Goal: Communication & Community: Answer question/provide support

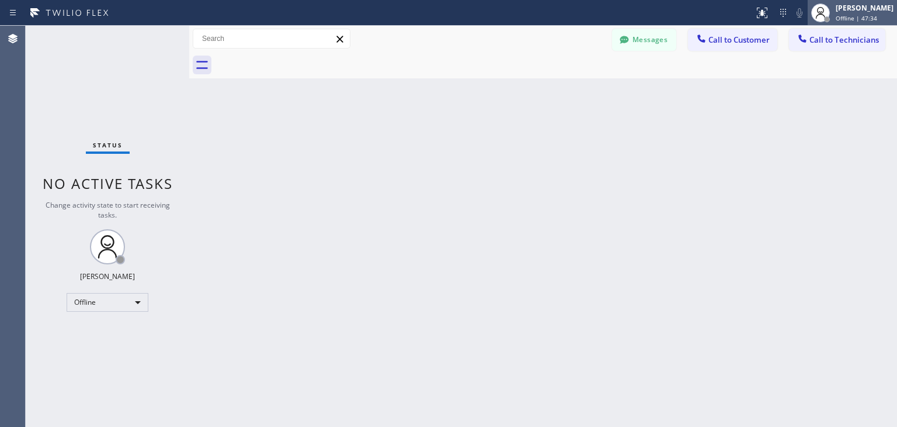
click at [850, 22] on div "[PERSON_NAME] Offline | 47:34" at bounding box center [866, 12] width 64 height 20
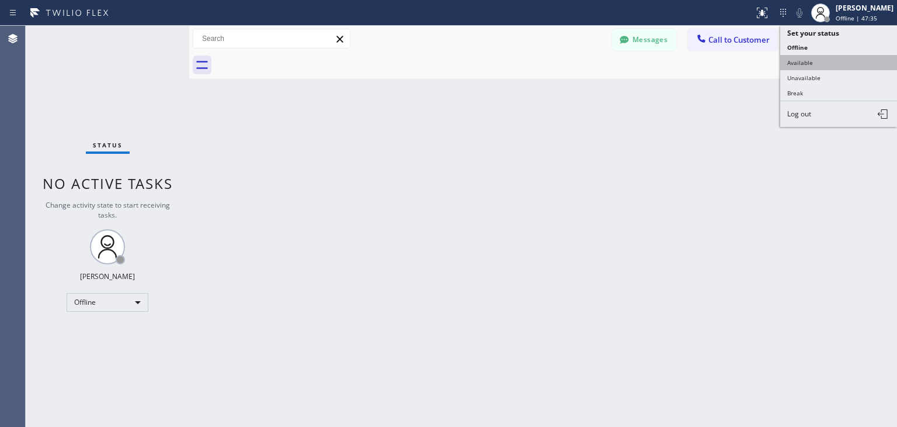
click at [843, 61] on button "Available" at bounding box center [839, 62] width 117 height 15
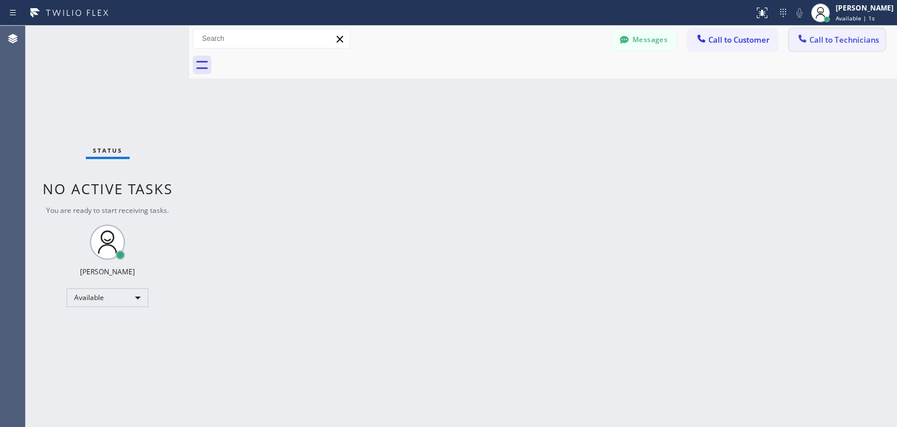
click at [850, 45] on span "Call to Technicians" at bounding box center [845, 39] width 70 height 11
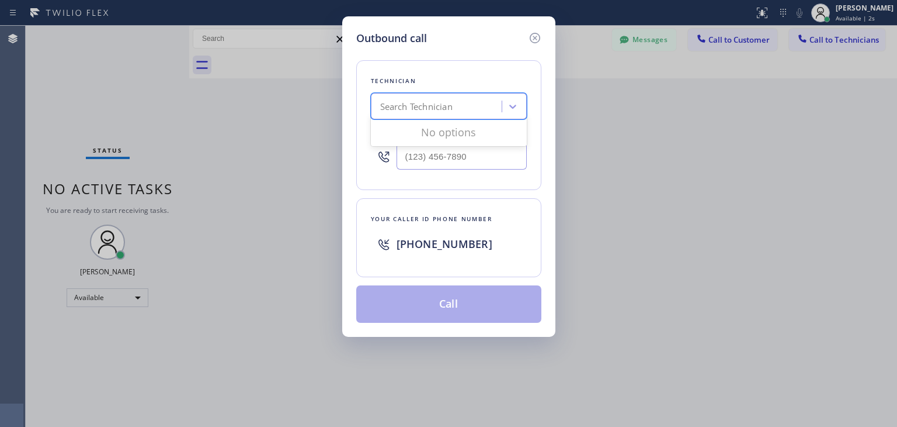
click at [458, 93] on div "Search Technician" at bounding box center [449, 106] width 156 height 26
type input "[PERSON_NAME]"
click at [474, 131] on div "[PERSON_NAME]" at bounding box center [449, 130] width 156 height 21
type input "[PHONE_NUMBER]"
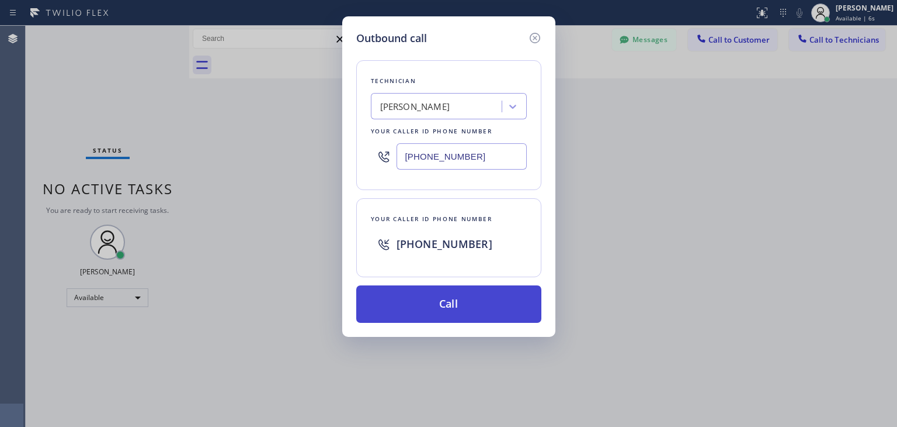
click at [477, 309] on button "Call" at bounding box center [448, 303] width 185 height 37
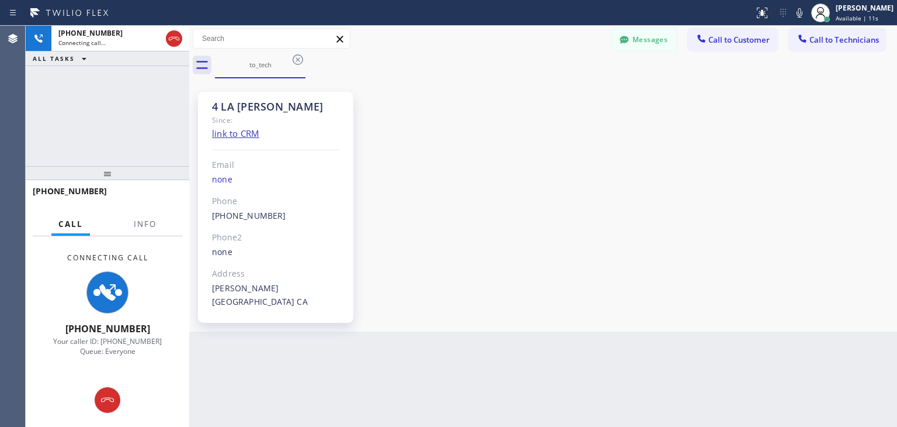
click at [591, 277] on div "4 LA [PERSON_NAME] Since: link to CRM Email none Phone [PHONE_NUMBER] Outbound …" at bounding box center [543, 204] width 702 height 247
click at [297, 65] on icon at bounding box center [298, 60] width 14 height 14
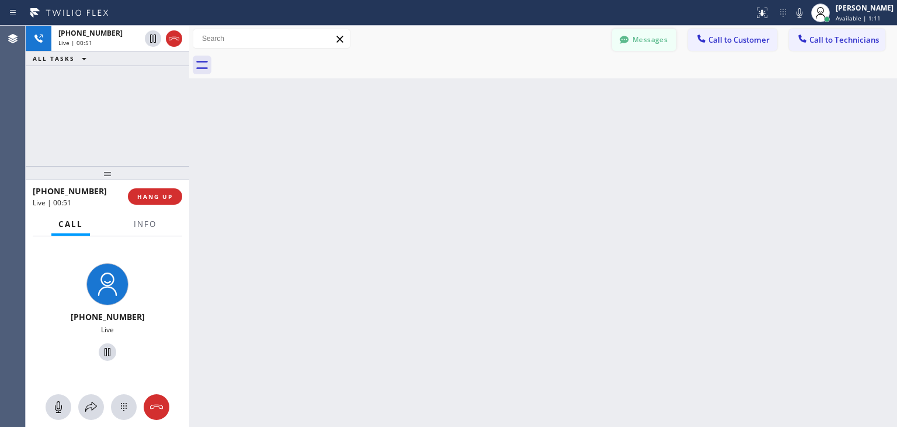
click at [648, 37] on button "Messages" at bounding box center [644, 40] width 64 height 22
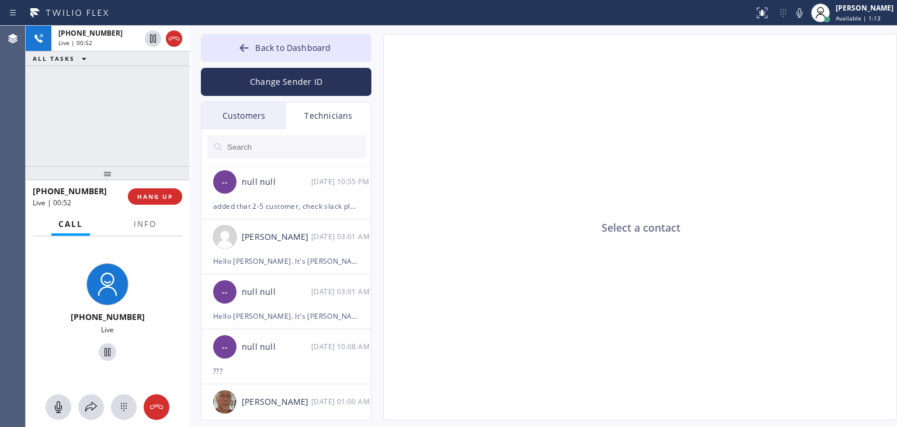
click at [306, 141] on input "text" at bounding box center [296, 146] width 140 height 23
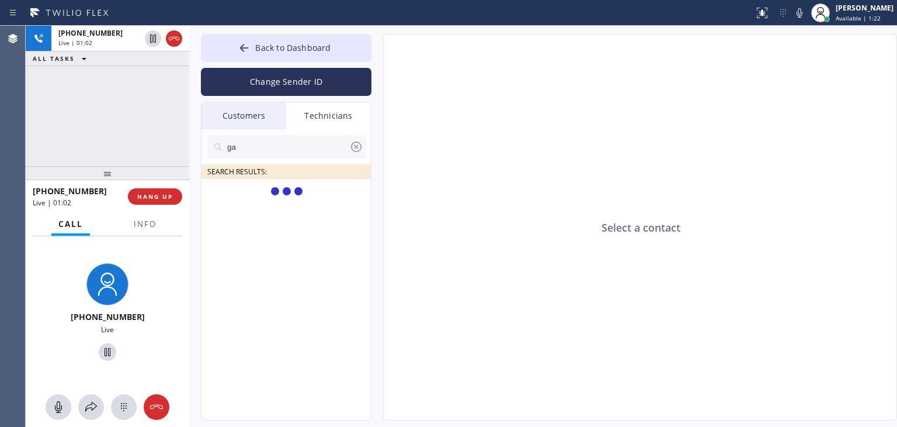
type input "g"
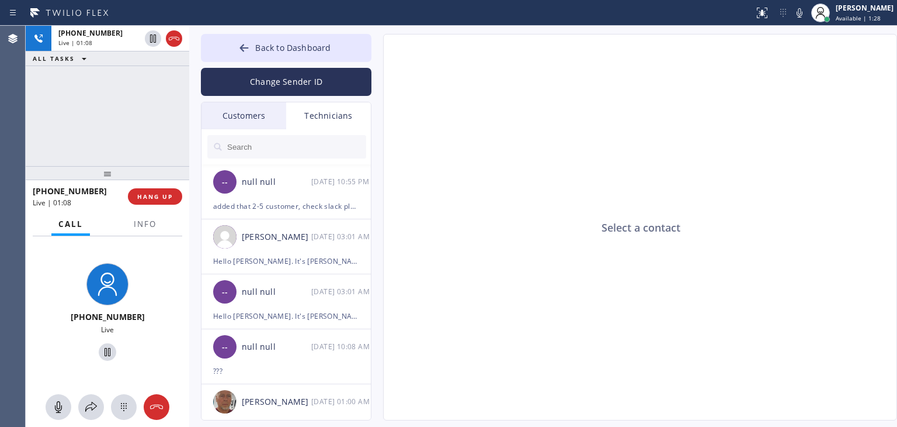
drag, startPoint x: 295, startPoint y: 162, endPoint x: 305, endPoint y: 157, distance: 11.2
click at [305, 157] on div at bounding box center [287, 146] width 171 height 35
click at [305, 157] on input "text" at bounding box center [296, 146] width 140 height 23
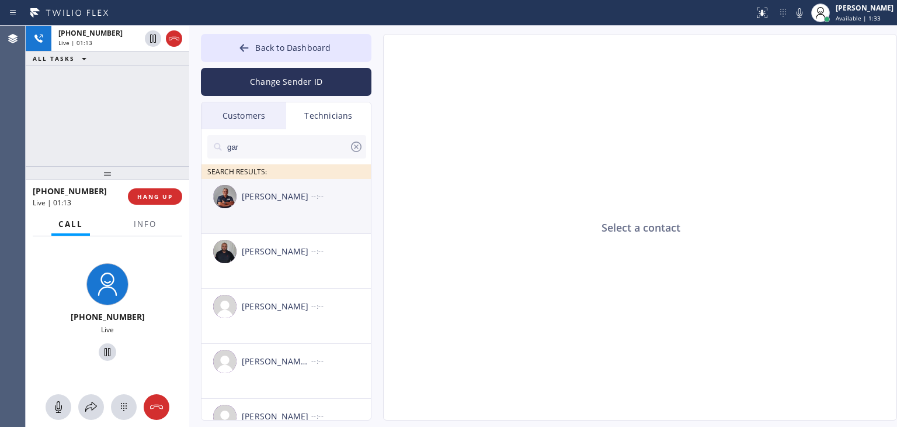
type input "gar"
click at [306, 199] on div "[PERSON_NAME]" at bounding box center [277, 196] width 70 height 13
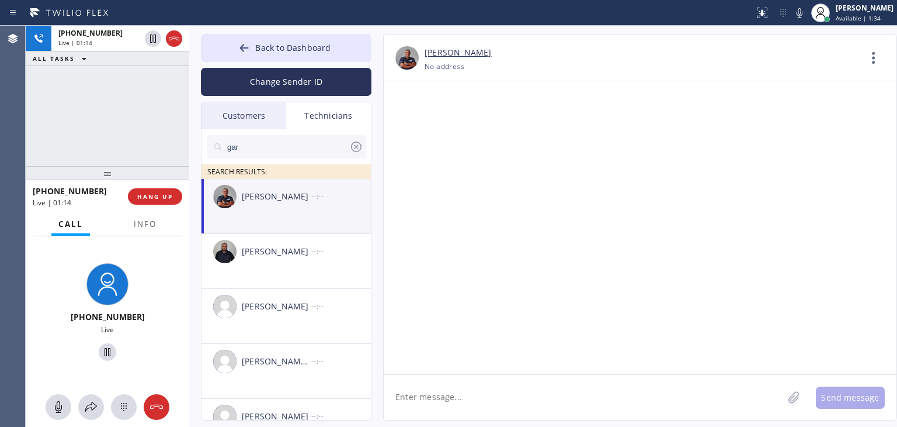
click at [537, 375] on textarea at bounding box center [584, 397] width 400 height 45
click at [793, 393] on icon at bounding box center [794, 397] width 12 height 15
click at [793, 397] on icon at bounding box center [794, 397] width 11 height 12
click at [845, 390] on button "Send message" at bounding box center [850, 397] width 69 height 22
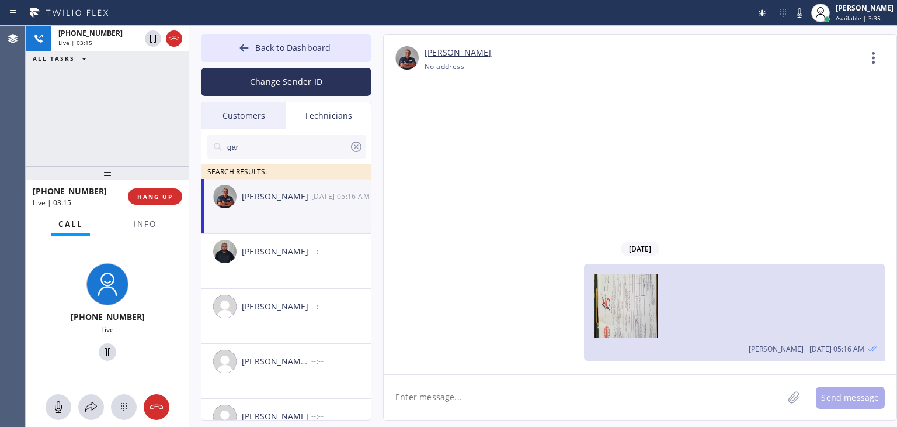
click at [357, 148] on icon at bounding box center [356, 147] width 14 height 14
click at [273, 110] on div "Customers" at bounding box center [244, 115] width 85 height 27
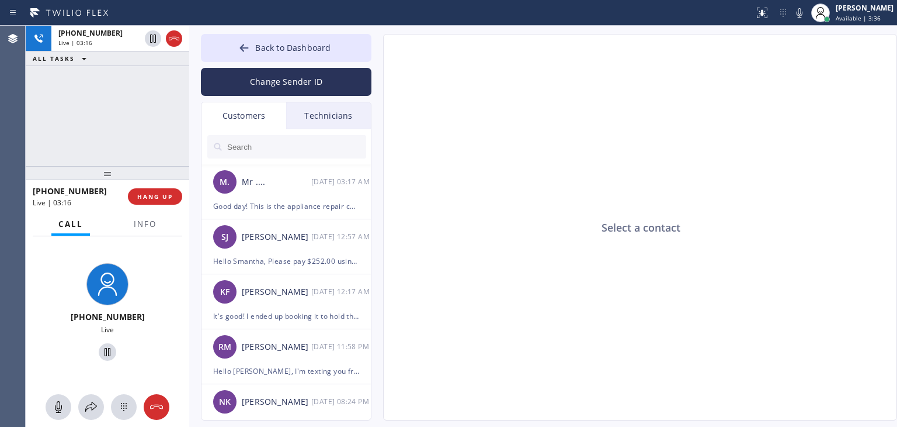
click at [334, 106] on div "Technicians" at bounding box center [328, 115] width 85 height 27
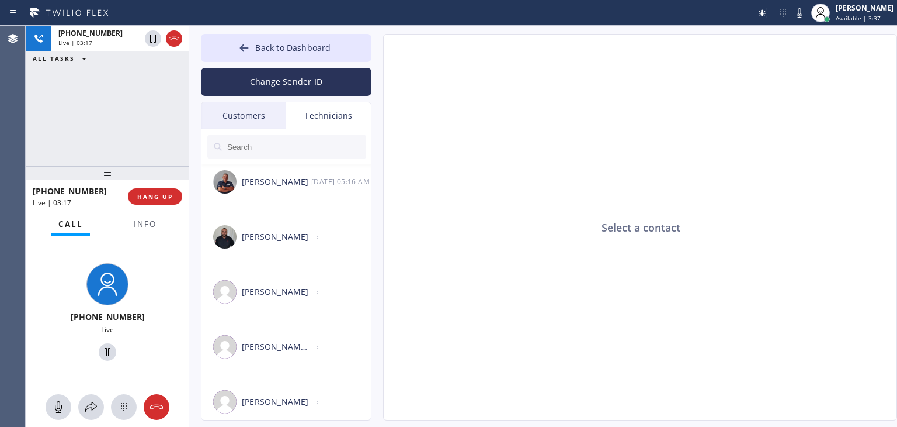
click at [259, 115] on div "Customers" at bounding box center [244, 115] width 85 height 27
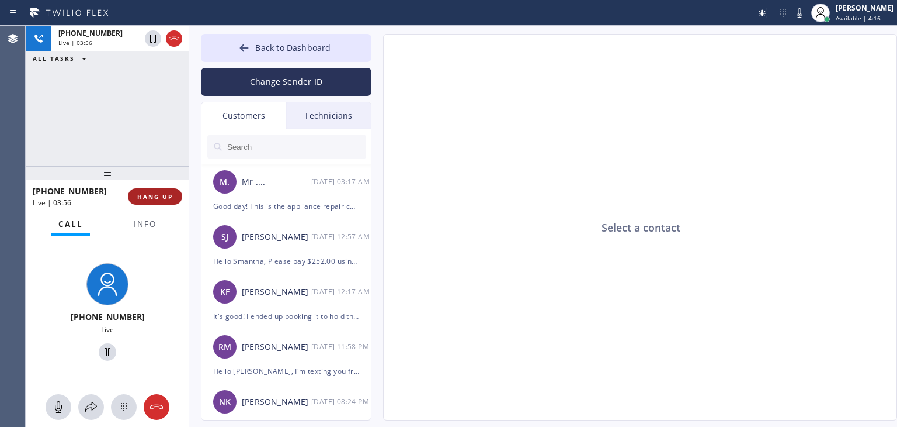
click at [164, 195] on span "HANG UP" at bounding box center [155, 196] width 36 height 8
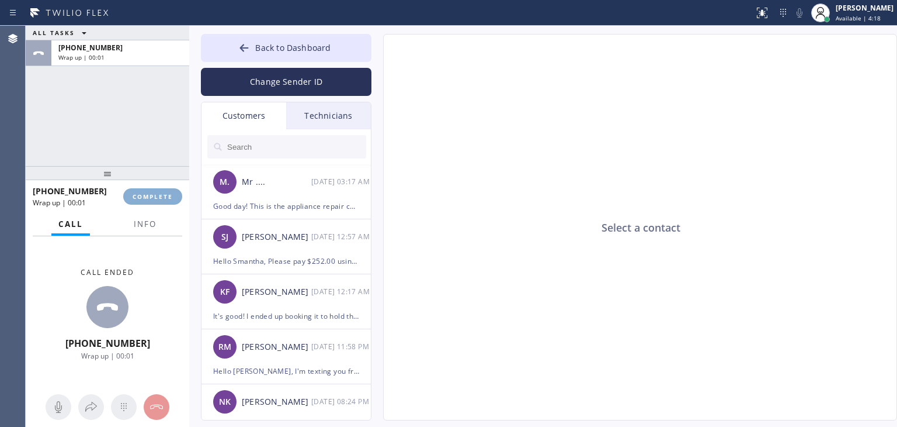
click at [164, 195] on span "COMPLETE" at bounding box center [153, 196] width 40 height 8
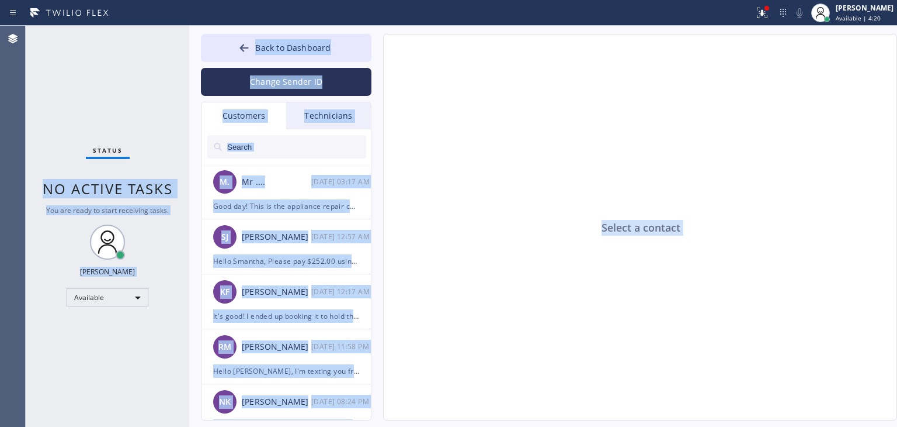
drag, startPoint x: 164, startPoint y: 195, endPoint x: 643, endPoint y: 445, distance: 540.7
click at [643, 426] on html "Status report Issues detected These issues could affect your workflow. Please c…" at bounding box center [448, 213] width 897 height 427
click at [325, 49] on span "Back to Dashboard" at bounding box center [292, 47] width 75 height 11
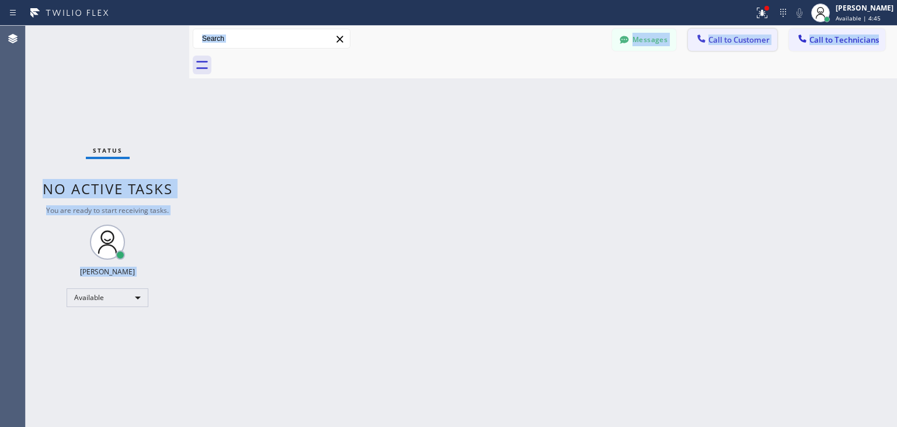
click at [722, 33] on button "Call to Customer" at bounding box center [732, 40] width 89 height 22
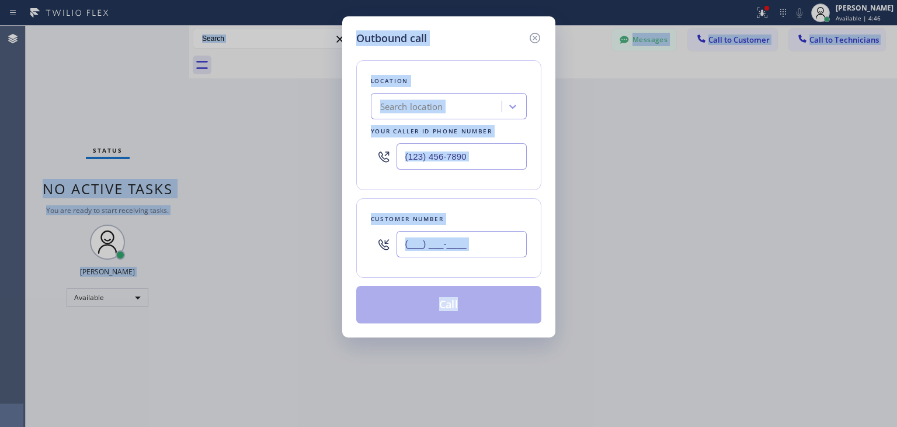
paste input "8183"
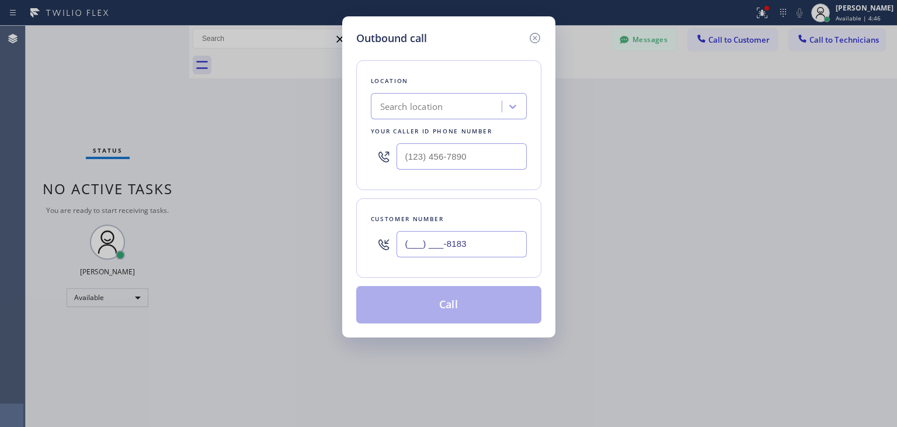
click at [445, 238] on input "(___) ___-8183" at bounding box center [462, 244] width 130 height 26
click at [444, 241] on input "(___) ___-8183" at bounding box center [462, 244] width 130 height 26
click at [444, 241] on input "(___) ___-____" at bounding box center [462, 244] width 130 height 26
paste input "818) 355-0848"
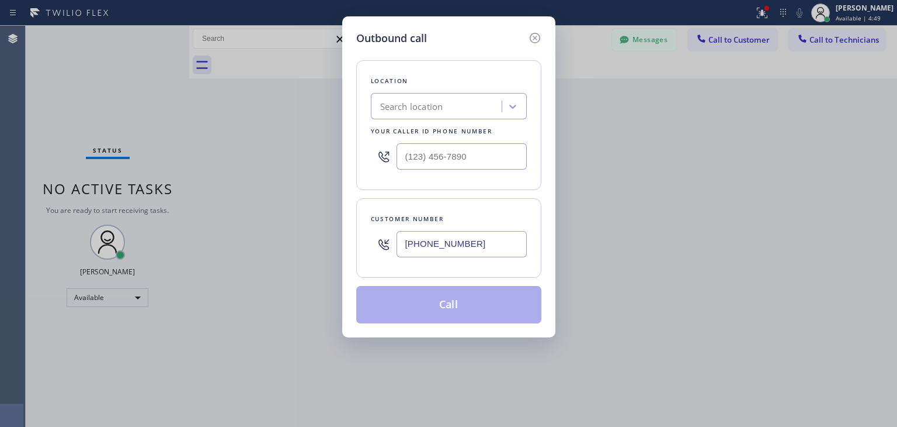
type input "[PHONE_NUMBER]"
paste input "Membership"
type input "Membership"
click at [428, 118] on div "Membership Membership" at bounding box center [449, 106] width 156 height 26
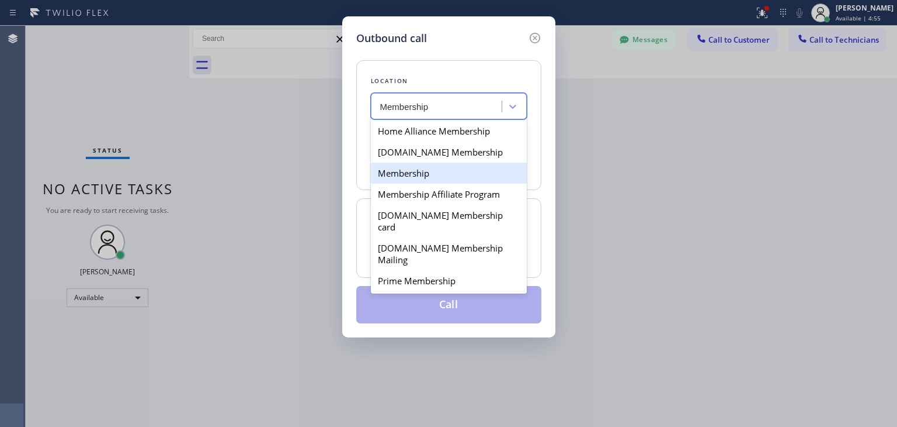
click at [466, 172] on div "Membership" at bounding box center [449, 172] width 156 height 21
type input "[PHONE_NUMBER]"
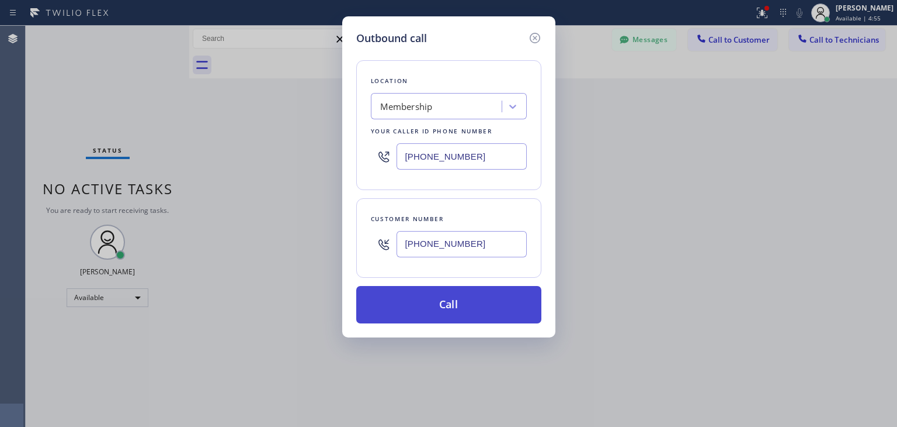
drag, startPoint x: 474, startPoint y: 258, endPoint x: 480, endPoint y: 300, distance: 42.0
click at [480, 300] on div "Location Membership Your caller id phone number [PHONE_NUMBER] Customer number …" at bounding box center [448, 184] width 185 height 277
click at [480, 300] on button "Call" at bounding box center [448, 304] width 185 height 37
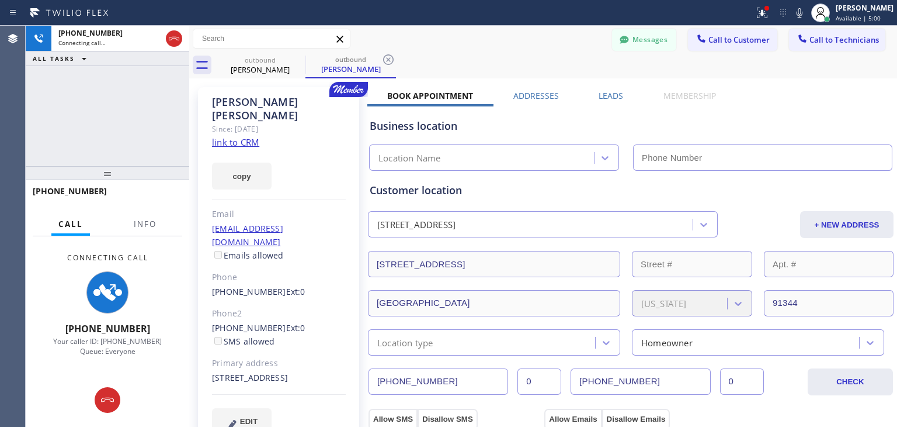
type input "[PHONE_NUMBER]"
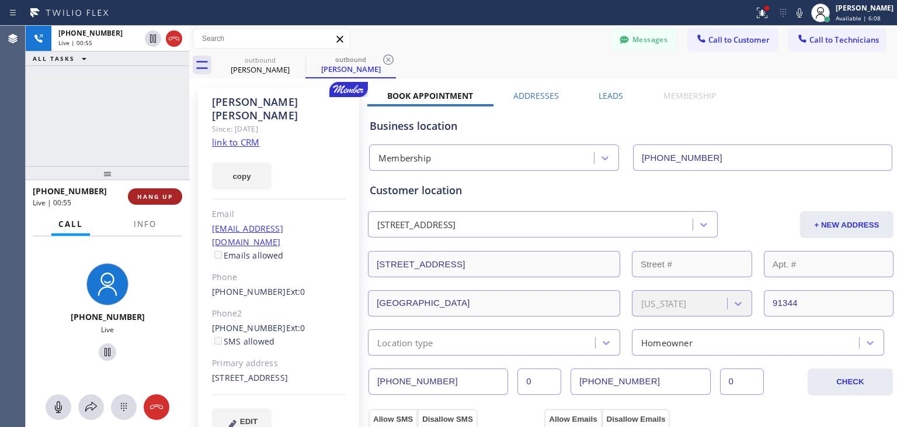
click at [171, 197] on span "HANG UP" at bounding box center [155, 196] width 36 height 8
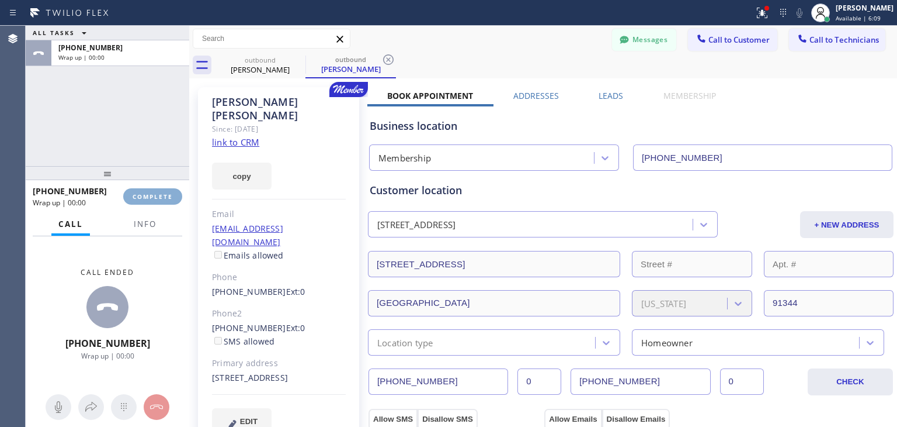
click at [171, 197] on span "COMPLETE" at bounding box center [153, 196] width 40 height 8
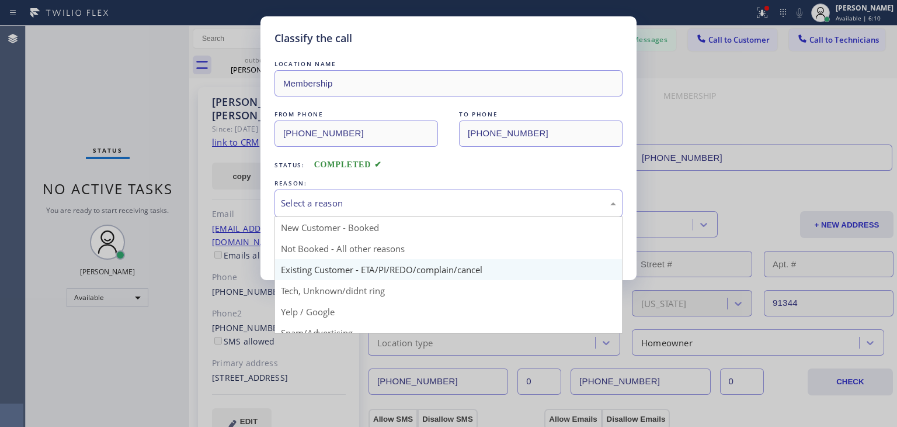
drag, startPoint x: 446, startPoint y: 209, endPoint x: 437, endPoint y: 278, distance: 69.6
click at [437, 217] on div "Select a reason New Customer - Booked Not Booked - All other reasons Existing C…" at bounding box center [449, 202] width 348 height 27
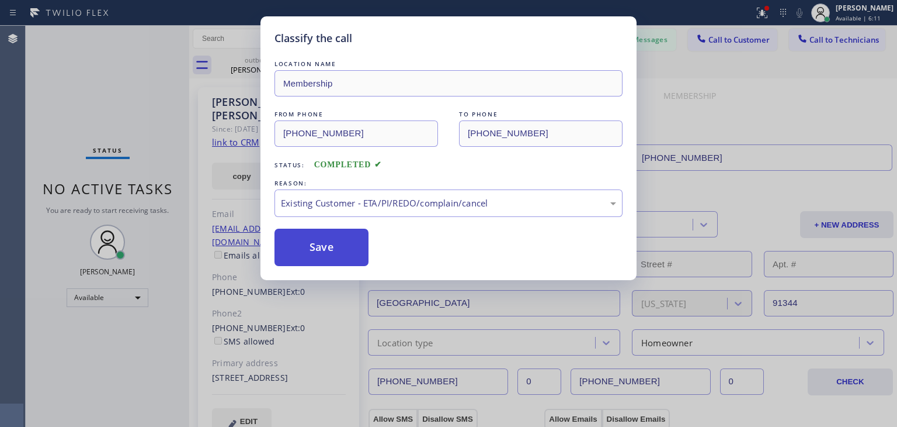
click at [349, 260] on button "Save" at bounding box center [322, 246] width 94 height 37
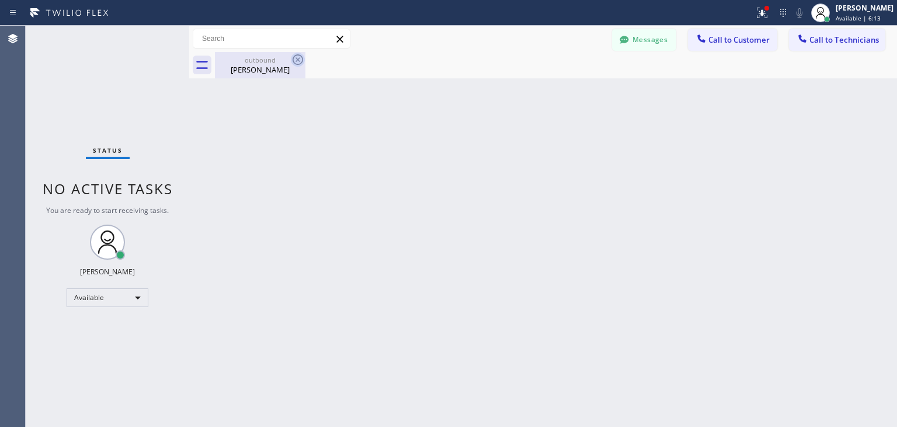
click at [297, 66] on icon at bounding box center [298, 60] width 14 height 14
click at [830, 40] on span "Call to Technicians" at bounding box center [845, 39] width 70 height 11
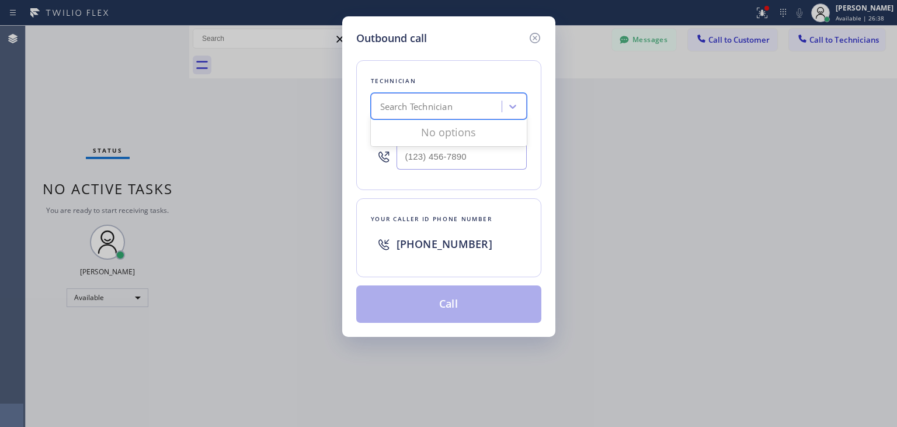
click at [408, 102] on div "Search Technician" at bounding box center [416, 106] width 72 height 13
type input "g"
type input "[PERSON_NAME]"
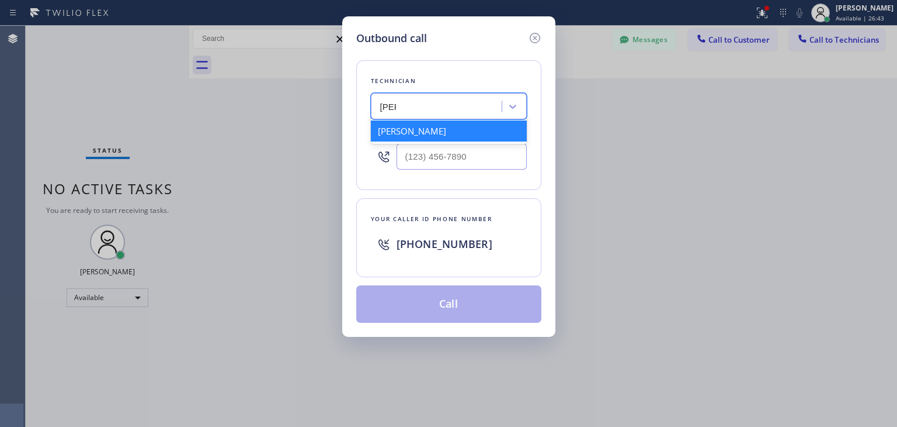
click at [488, 130] on div "[PERSON_NAME]" at bounding box center [449, 130] width 156 height 21
type input "[PHONE_NUMBER]"
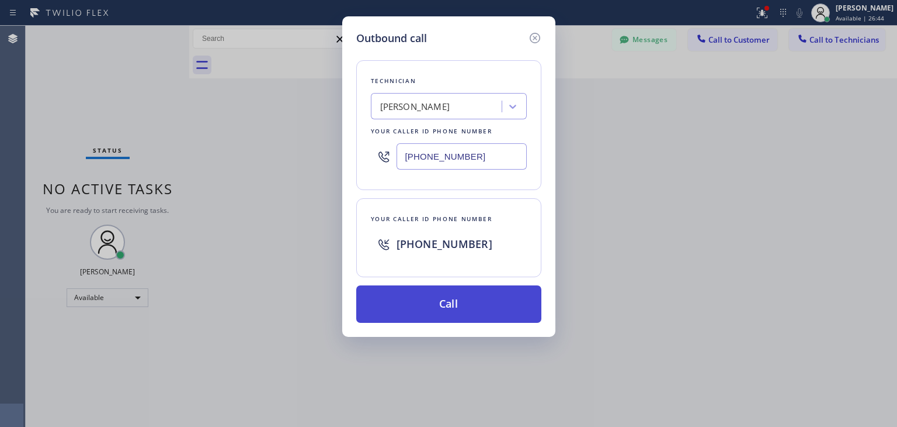
click at [486, 302] on button "Call" at bounding box center [448, 303] width 185 height 37
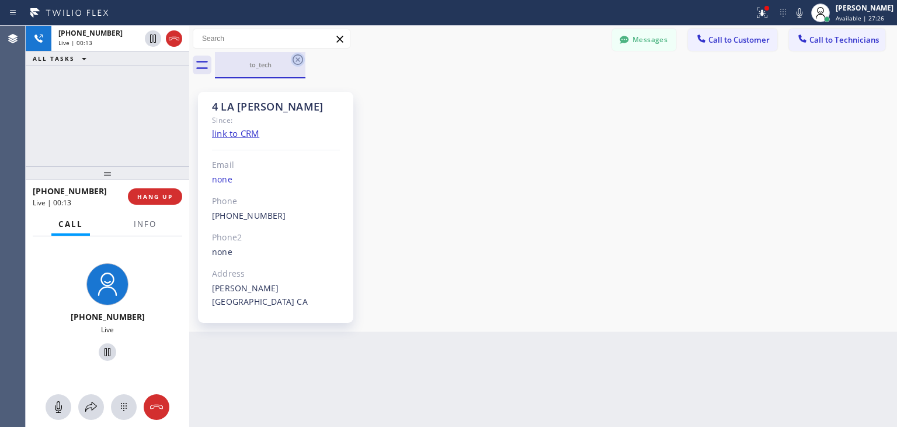
click at [303, 64] on icon at bounding box center [298, 60] width 14 height 14
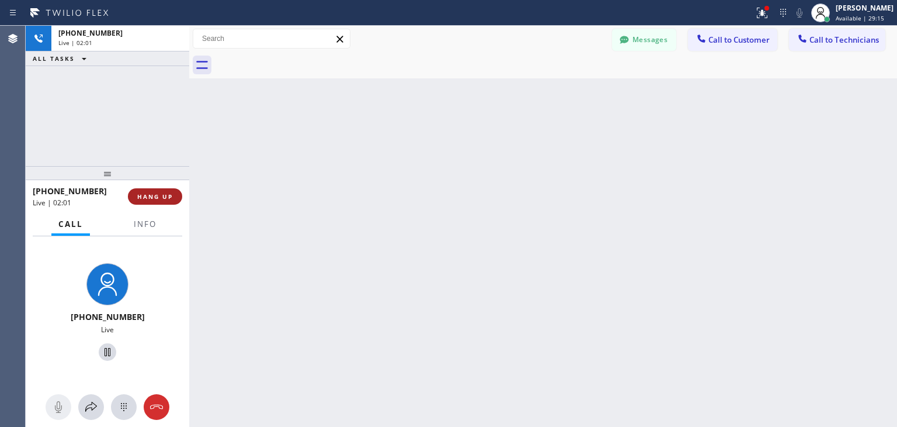
click at [161, 190] on button "HANG UP" at bounding box center [155, 196] width 54 height 16
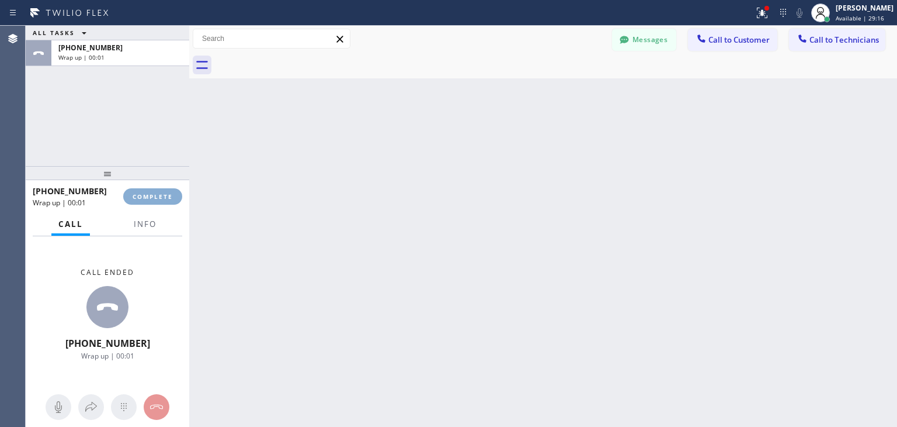
click at [161, 190] on button "COMPLETE" at bounding box center [152, 196] width 59 height 16
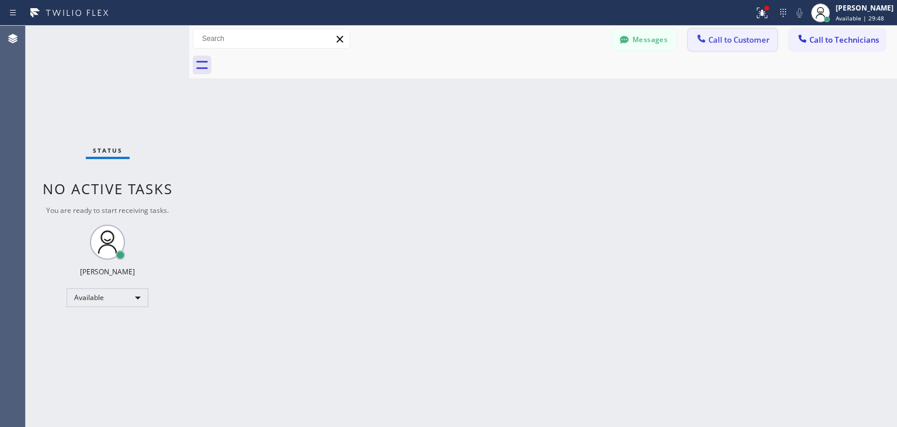
click at [708, 30] on button "Call to Customer" at bounding box center [732, 40] width 89 height 22
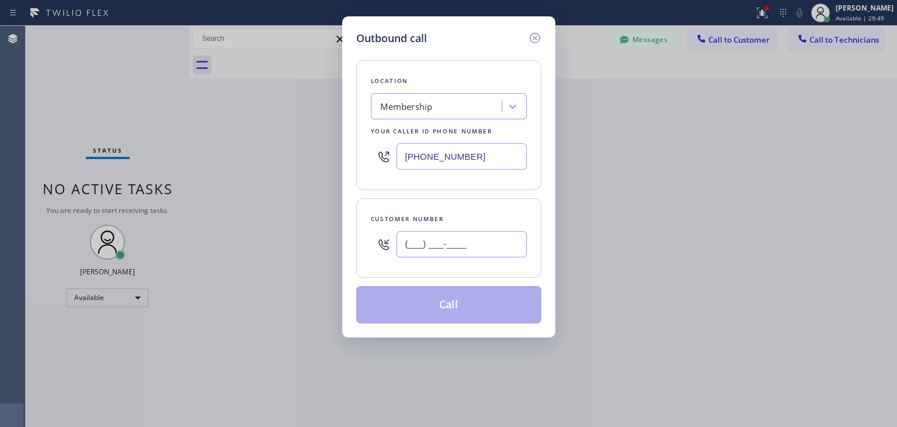
paste input "818) 355-5042"
click at [402, 237] on input "(___) ___-____" at bounding box center [462, 244] width 130 height 26
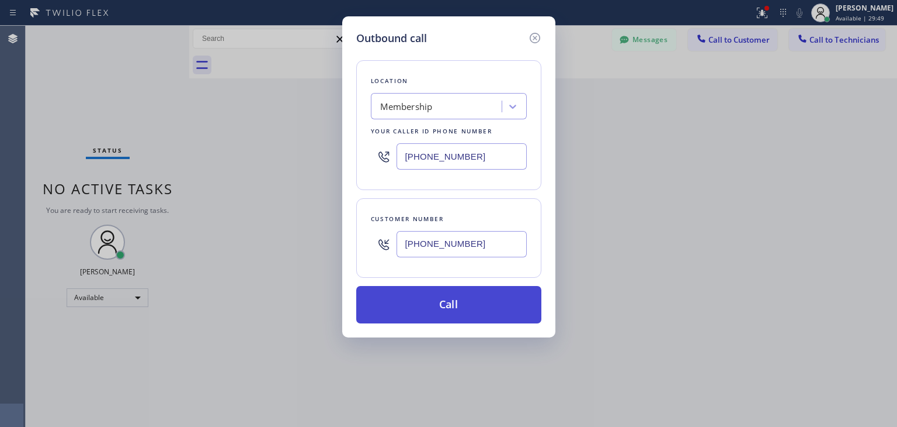
type input "[PHONE_NUMBER]"
click at [479, 290] on button "Call" at bounding box center [448, 304] width 185 height 37
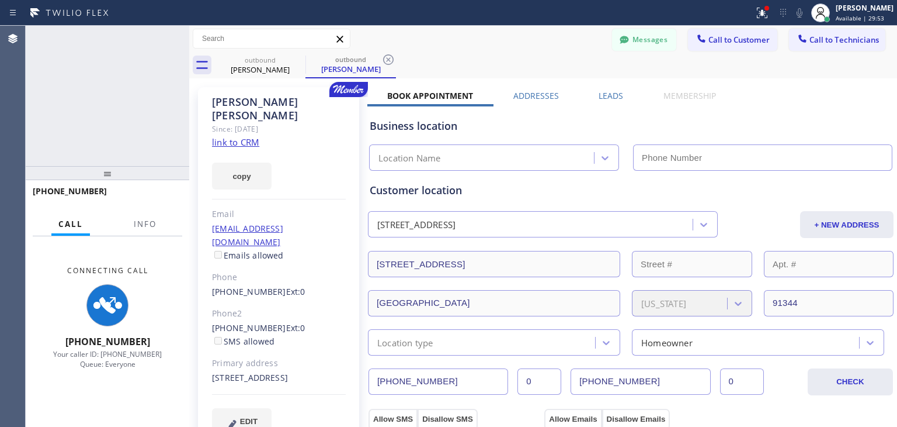
type input "[PHONE_NUMBER]"
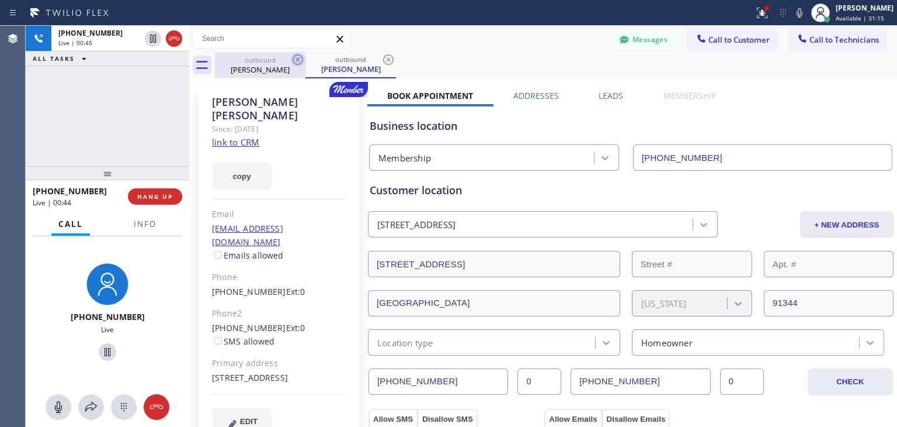
click at [299, 57] on icon at bounding box center [298, 60] width 14 height 14
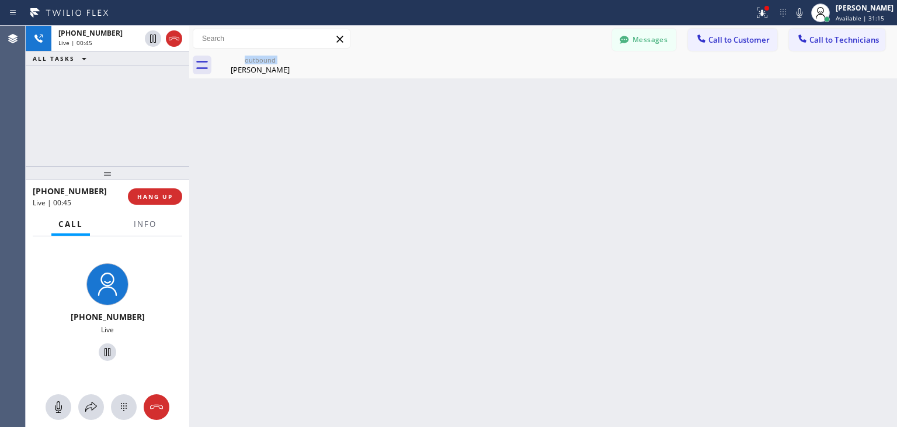
click at [299, 57] on div "outbound [PERSON_NAME]" at bounding box center [260, 65] width 91 height 26
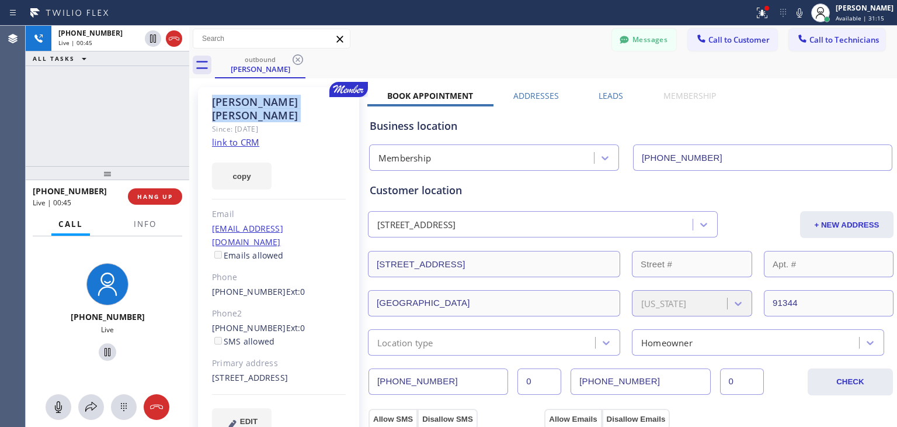
click at [299, 57] on icon at bounding box center [298, 60] width 14 height 14
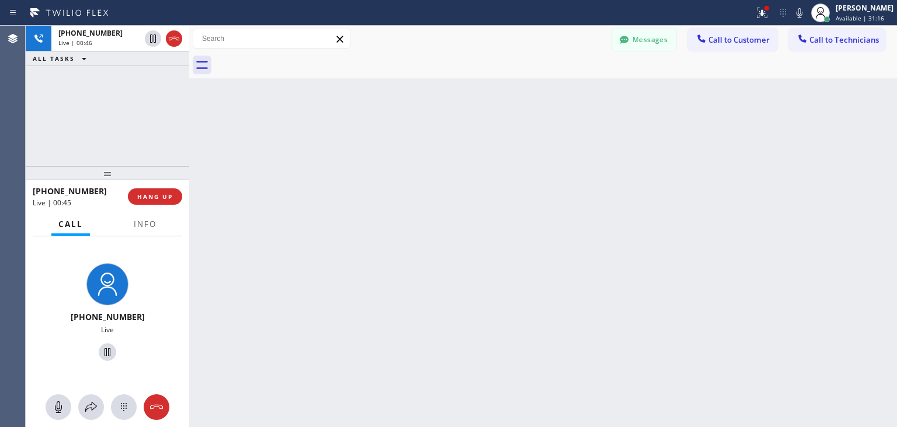
click at [299, 57] on div at bounding box center [556, 65] width 682 height 26
click at [172, 190] on button "HANG UP" at bounding box center [155, 196] width 54 height 16
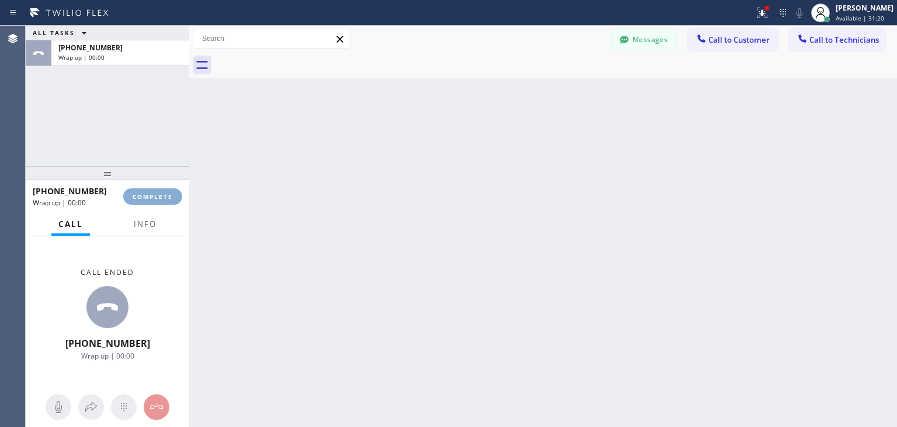
click at [172, 190] on button "COMPLETE" at bounding box center [152, 196] width 59 height 16
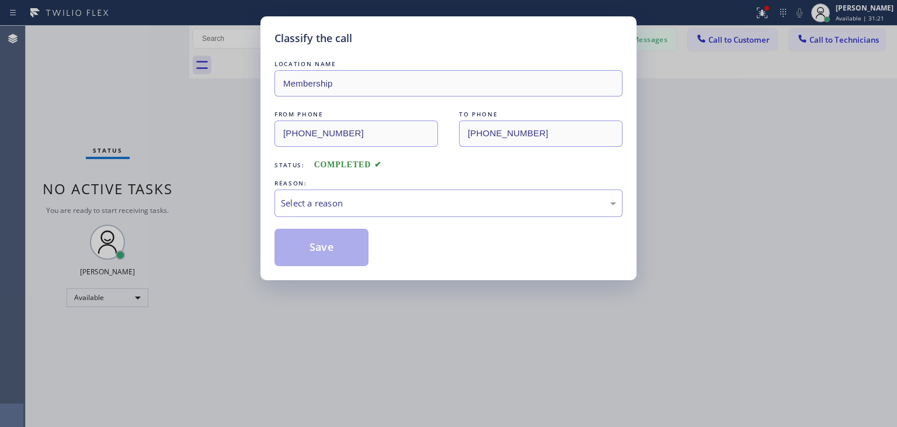
click at [363, 218] on div "LOCATION NAME Membership FROM PHONE [PHONE_NUMBER] TO PHONE [PHONE_NUMBER] Stat…" at bounding box center [449, 162] width 348 height 208
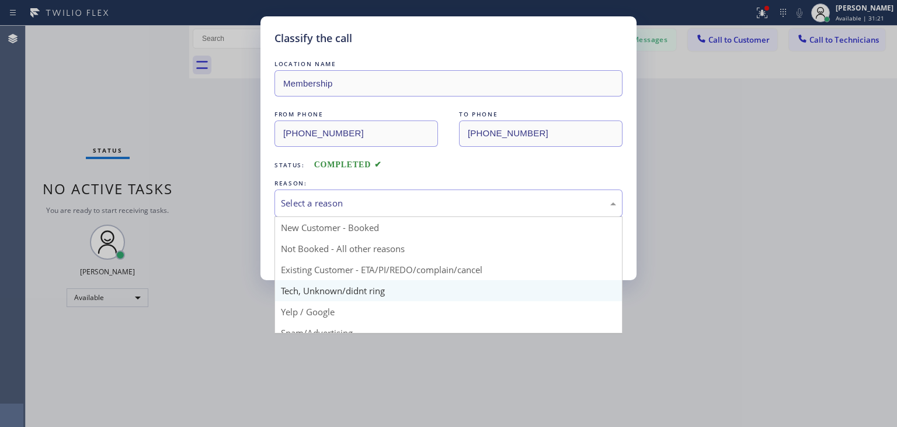
drag, startPoint x: 388, startPoint y: 207, endPoint x: 376, endPoint y: 288, distance: 82.0
click at [376, 217] on div "Select a reason New Customer - Booked Not Booked - All other reasons Existing C…" at bounding box center [449, 202] width 348 height 27
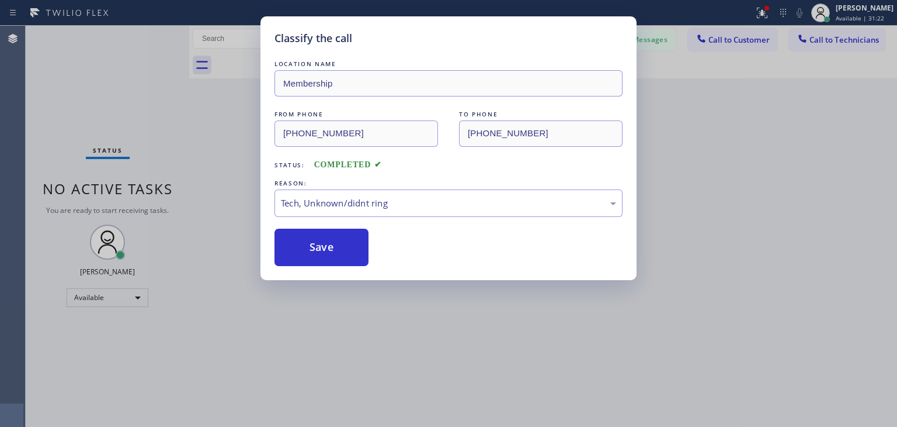
drag, startPoint x: 376, startPoint y: 288, endPoint x: 407, endPoint y: 269, distance: 35.7
drag, startPoint x: 450, startPoint y: 220, endPoint x: 470, endPoint y: 206, distance: 24.0
click at [470, 206] on div "LOCATION NAME Membership FROM PHONE [PHONE_NUMBER] TO PHONE [PHONE_NUMBER] Stat…" at bounding box center [449, 162] width 348 height 208
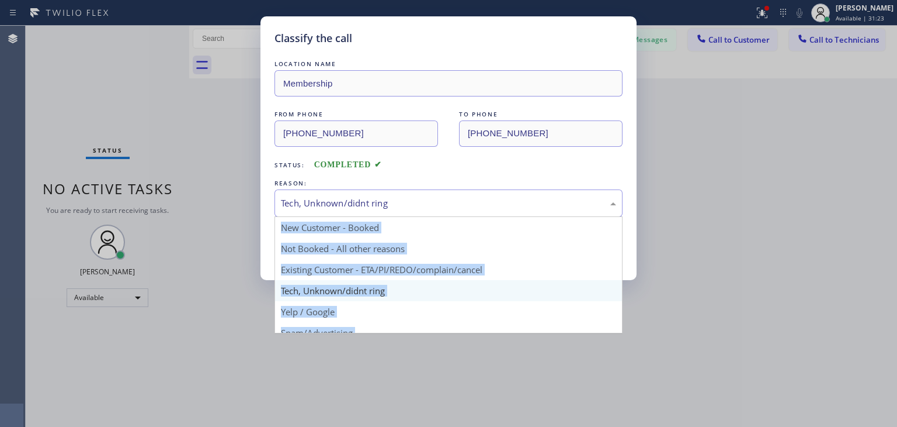
drag, startPoint x: 470, startPoint y: 206, endPoint x: 445, endPoint y: 279, distance: 76.5
click at [445, 217] on div "Tech, Unknown/didnt ring New Customer - Booked Not Booked - All other reasons E…" at bounding box center [449, 202] width 348 height 27
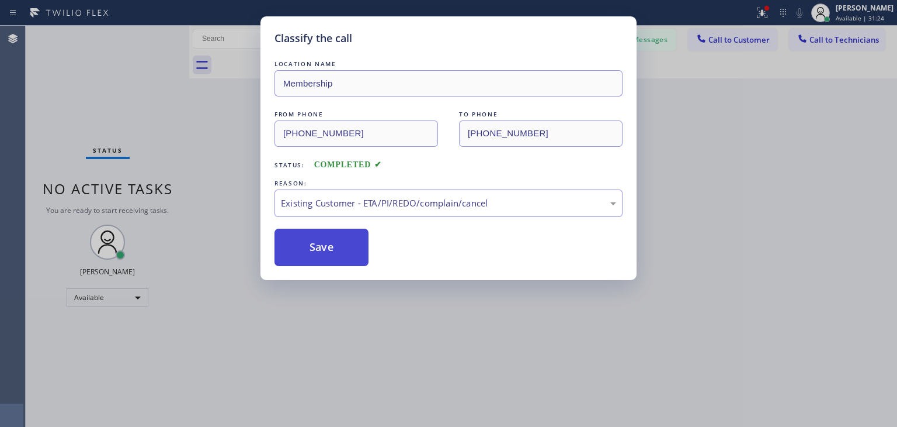
drag, startPoint x: 456, startPoint y: 272, endPoint x: 290, endPoint y: 239, distance: 169.1
click at [290, 239] on button "Save" at bounding box center [322, 246] width 94 height 37
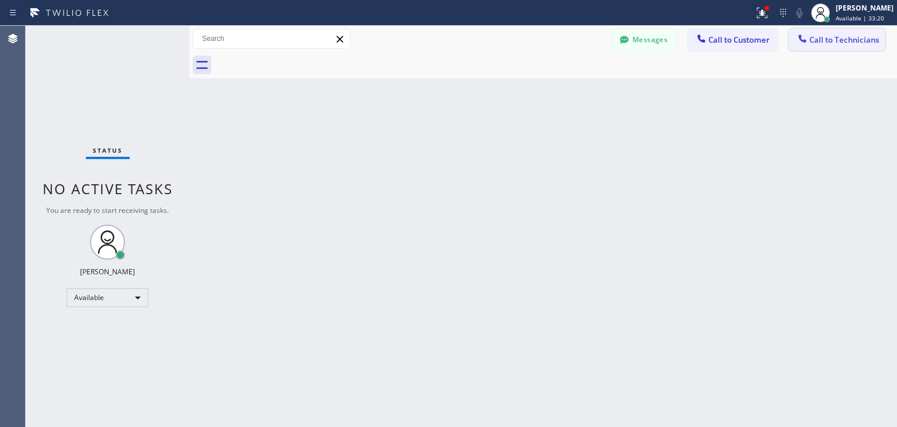
click at [799, 30] on button "Call to Technicians" at bounding box center [837, 40] width 96 height 22
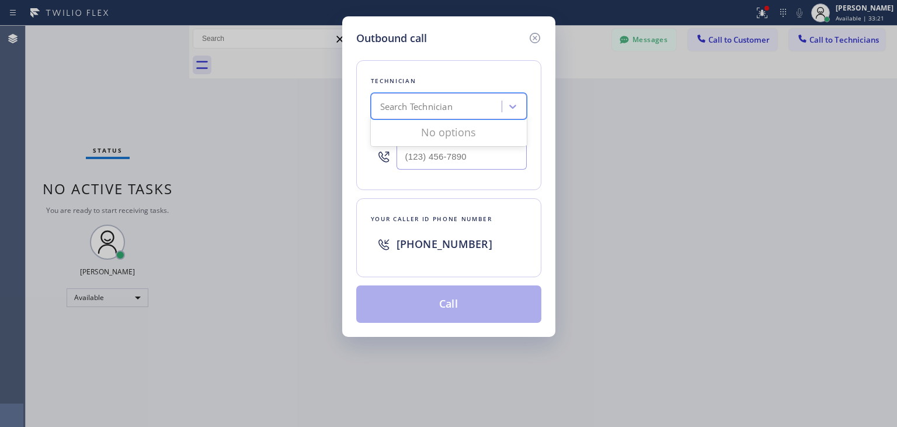
click at [480, 108] on div "Search Technician" at bounding box center [438, 106] width 127 height 20
type input "[PERSON_NAME]"
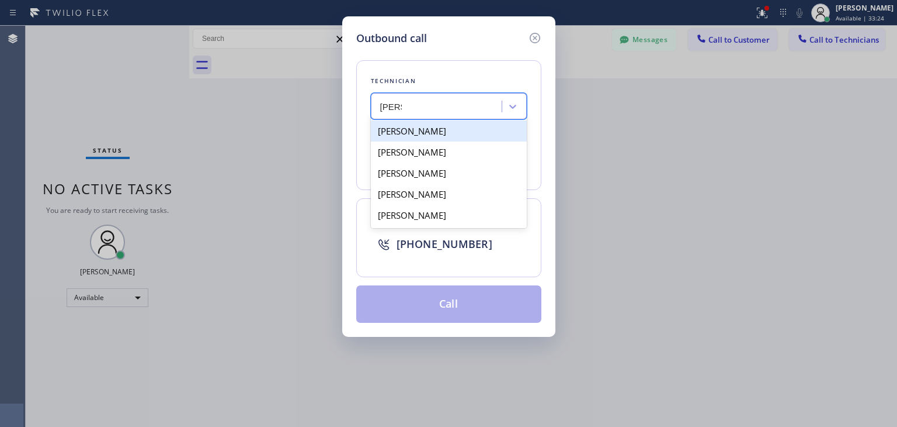
click at [465, 131] on div "[PERSON_NAME]" at bounding box center [449, 130] width 156 height 21
type input "[PHONE_NUMBER]"
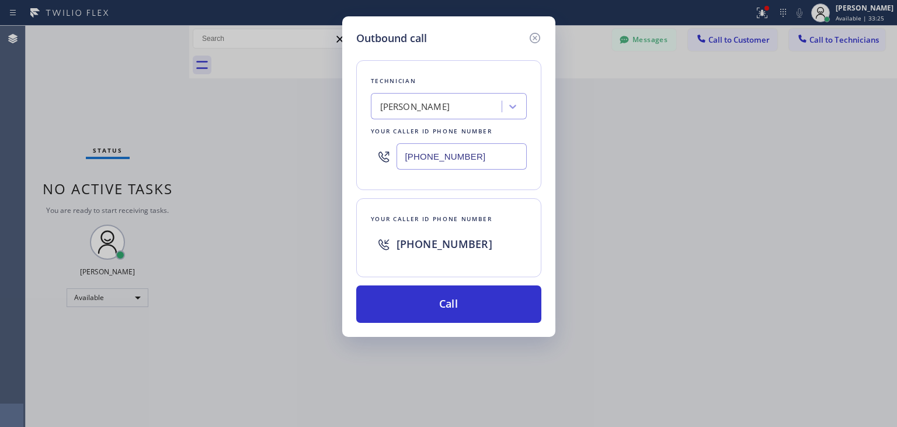
drag, startPoint x: 449, startPoint y: 247, endPoint x: 453, endPoint y: 260, distance: 13.3
click at [453, 260] on div "[PHONE_NUMBER]" at bounding box center [449, 243] width 156 height 37
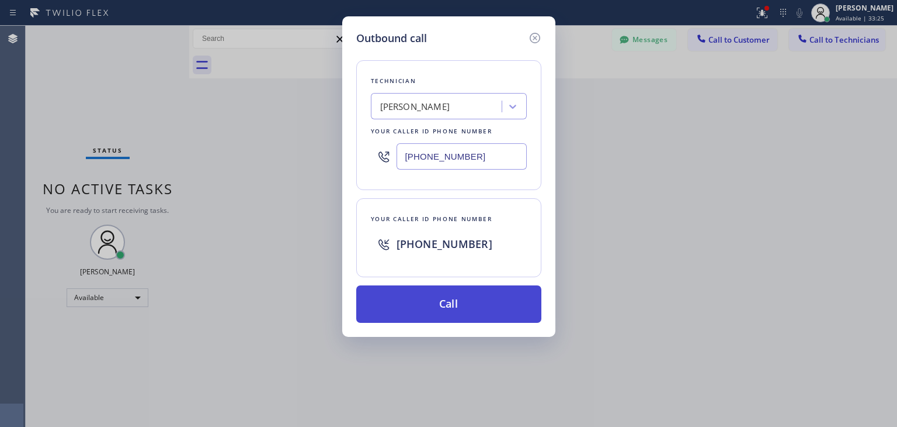
click at [459, 305] on button "Call" at bounding box center [448, 303] width 185 height 37
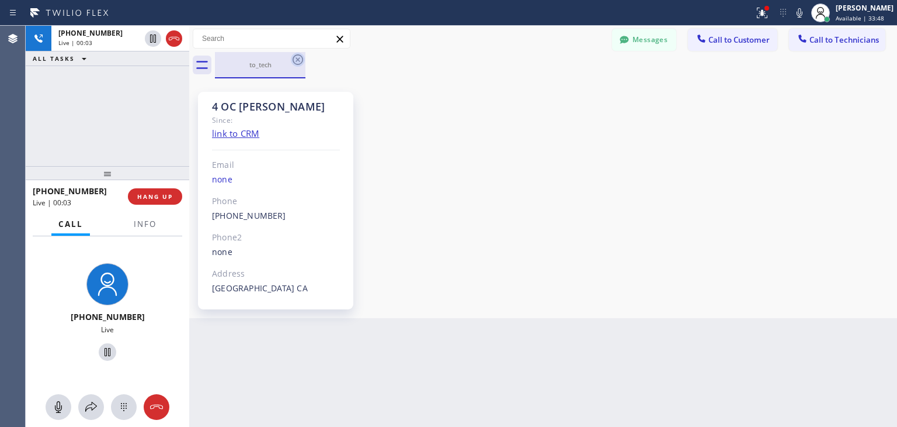
click at [297, 61] on icon at bounding box center [298, 59] width 11 height 11
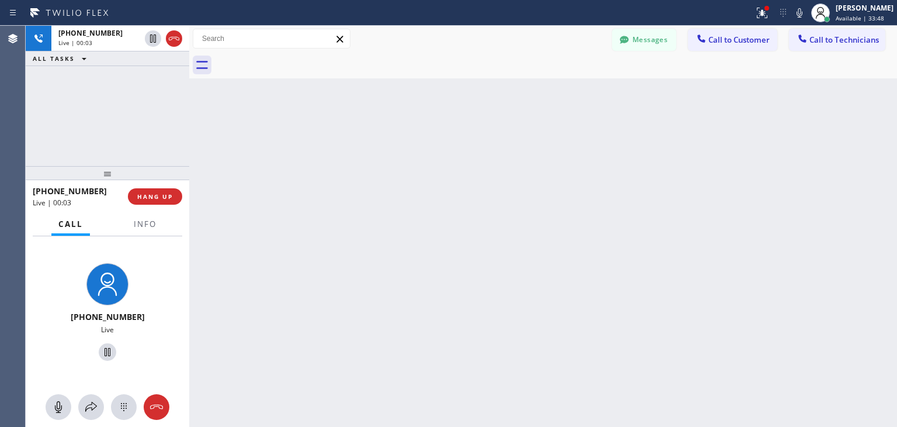
click at [297, 61] on div at bounding box center [556, 65] width 682 height 26
click at [144, 200] on button "HANG UP" at bounding box center [155, 196] width 54 height 16
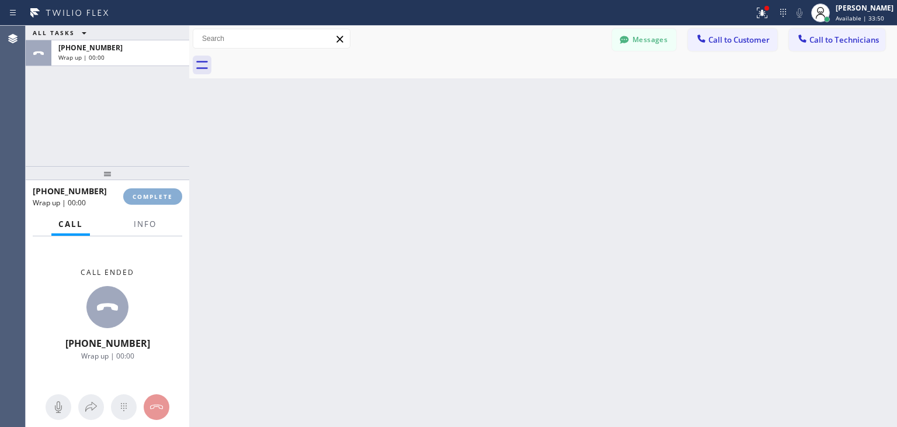
click at [144, 200] on button "COMPLETE" at bounding box center [152, 196] width 59 height 16
click at [757, 360] on div "ALL TASKS ALL TASKS ACTIVE TASKS TASKS IN WRAP UP [PHONE_NUMBER] Wrap up | 00:0…" at bounding box center [462, 226] width 872 height 401
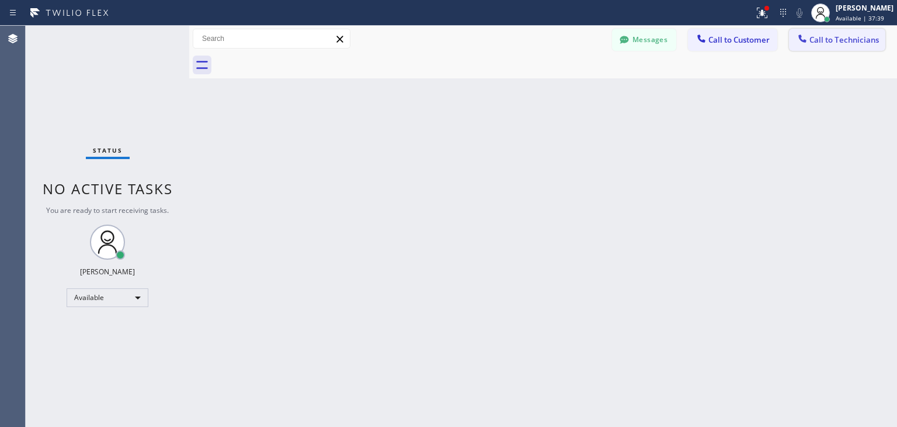
click at [857, 34] on span "Call to Technicians" at bounding box center [845, 39] width 70 height 11
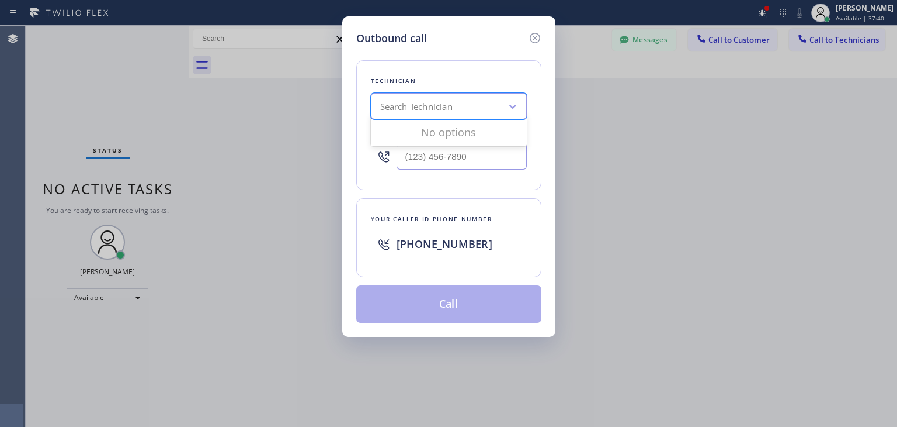
click at [469, 106] on div "Search Technician" at bounding box center [438, 106] width 127 height 20
type input "[PERSON_NAME]"
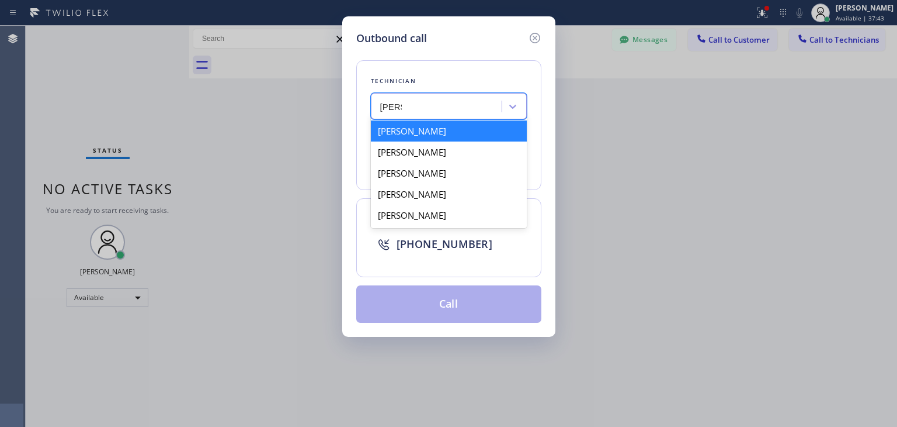
click at [475, 139] on div "[PERSON_NAME]" at bounding box center [449, 130] width 156 height 21
type input "[PHONE_NUMBER]"
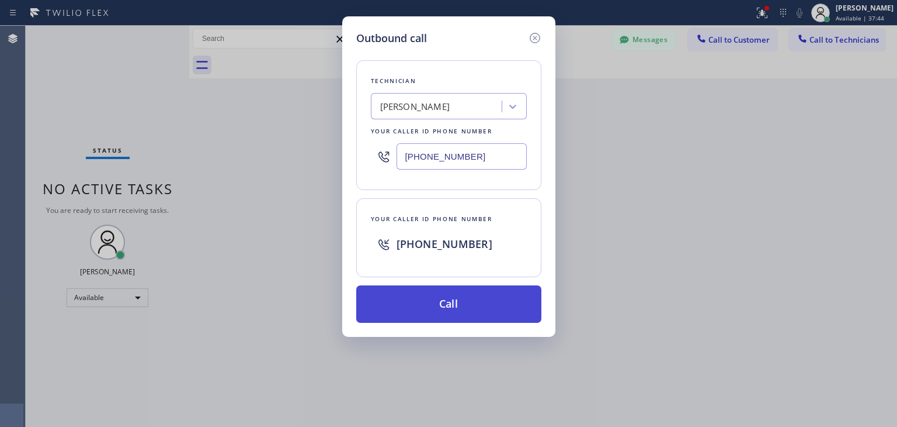
click at [462, 296] on button "Call" at bounding box center [448, 303] width 185 height 37
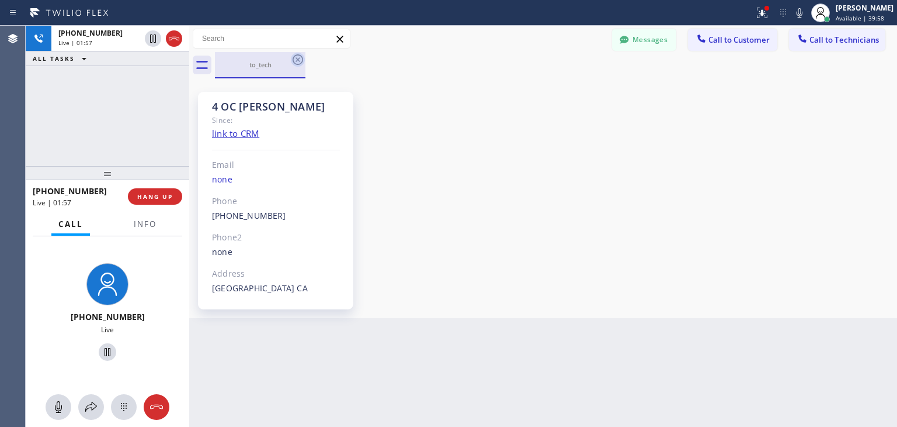
click at [302, 58] on icon at bounding box center [298, 59] width 11 height 11
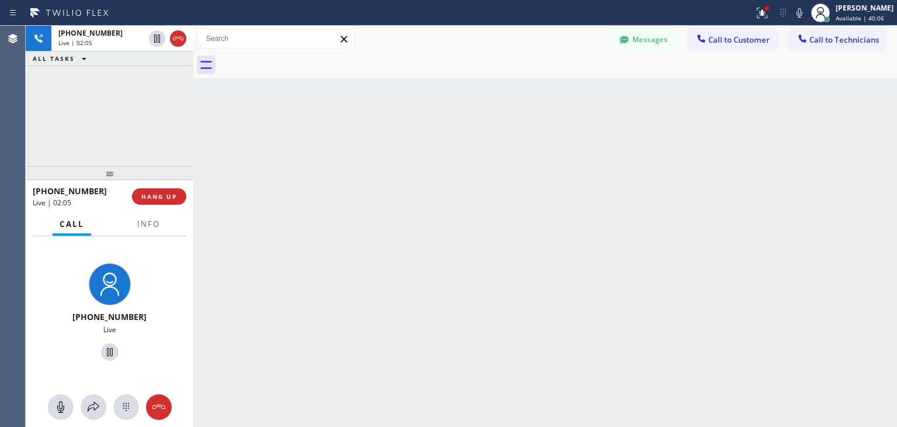
drag, startPoint x: 186, startPoint y: 154, endPoint x: 192, endPoint y: 153, distance: 5.9
click at [192, 153] on div "[PHONE_NUMBER] Live | 02:05 ALL TASKS ALL TASKS ACTIVE TASKS TASKS IN WRAP UP […" at bounding box center [462, 226] width 872 height 401
click at [191, 149] on div "[PHONE_NUMBER] Live | 02:06 ALL TASKS ALL TASKS ACTIVE TASKS TASKS IN WRAP UP" at bounding box center [110, 96] width 169 height 140
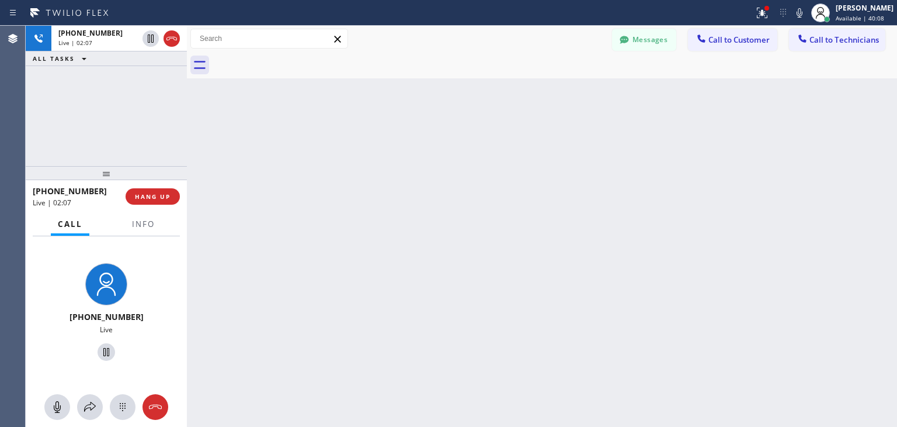
drag, startPoint x: 197, startPoint y: 144, endPoint x: 165, endPoint y: 131, distance: 33.9
click at [165, 131] on div "[PHONE_NUMBER] Live | 02:07 ALL TASKS ALL TASKS ACTIVE TASKS TASKS IN WRAP UP […" at bounding box center [462, 226] width 872 height 401
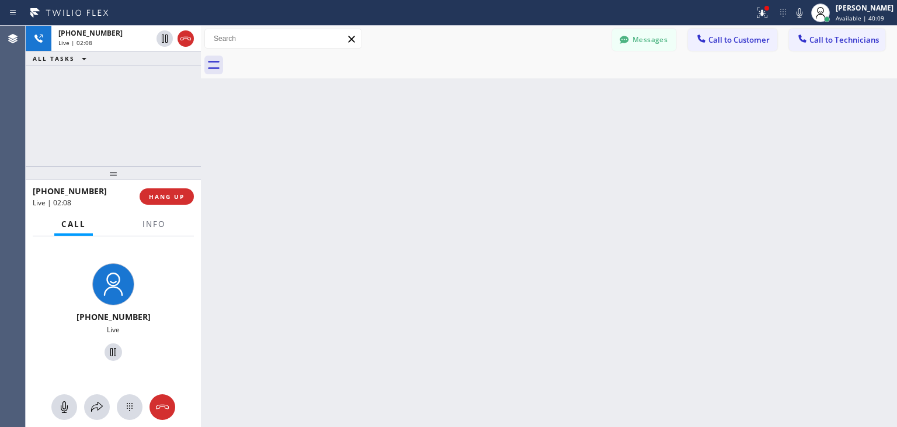
drag, startPoint x: 186, startPoint y: 141, endPoint x: 203, endPoint y: 141, distance: 16.9
click at [201, 141] on div at bounding box center [201, 226] width 0 height 401
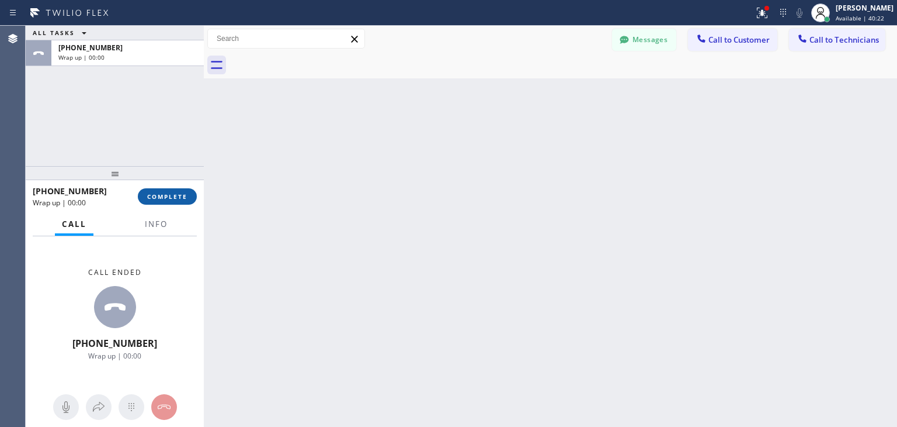
click at [184, 195] on span "COMPLETE" at bounding box center [167, 196] width 40 height 8
click at [722, 0] on html "Status report Issues detected These issues could affect your workflow. Please c…" at bounding box center [448, 213] width 897 height 427
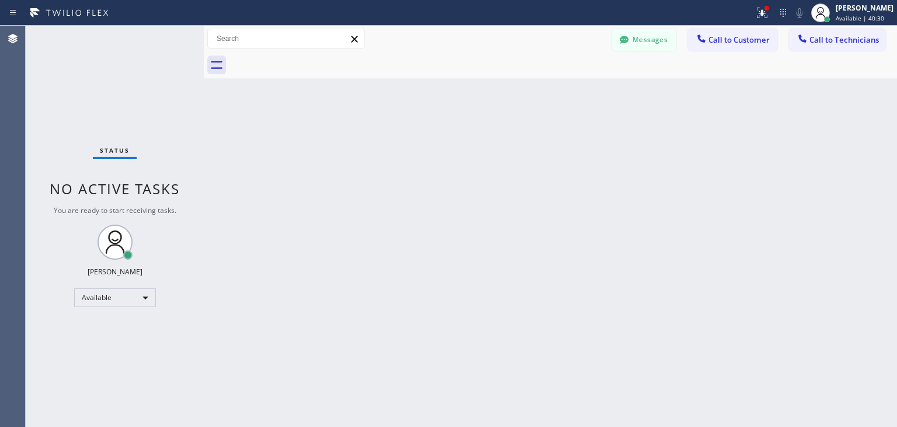
click at [782, 34] on div "Messages Call to Customer Call to Technicians Outbound call Location Search loc…" at bounding box center [754, 39] width 285 height 20
click at [747, 34] on span "Call to Customer" at bounding box center [739, 39] width 61 height 11
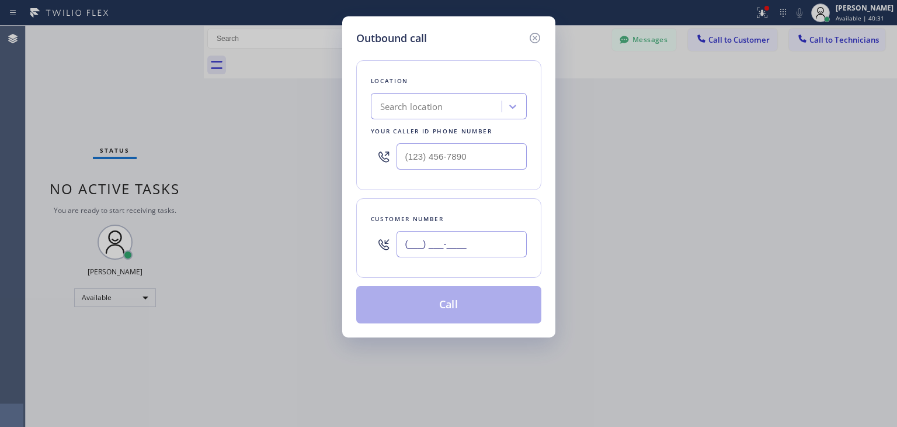
paste input "310) 850-5936"
click at [492, 239] on input "[PHONE_NUMBER]" at bounding box center [462, 244] width 130 height 26
type input "[PHONE_NUMBER]"
paste input "Subzero Repair Professionals"
type input "Subzero Repair Professionals"
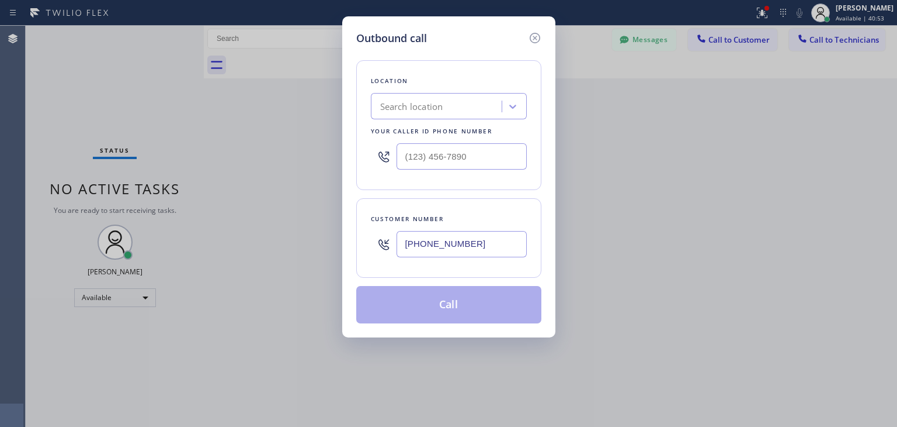
click at [418, 96] on div "Search location Subzero Repair Professionals" at bounding box center [438, 106] width 127 height 20
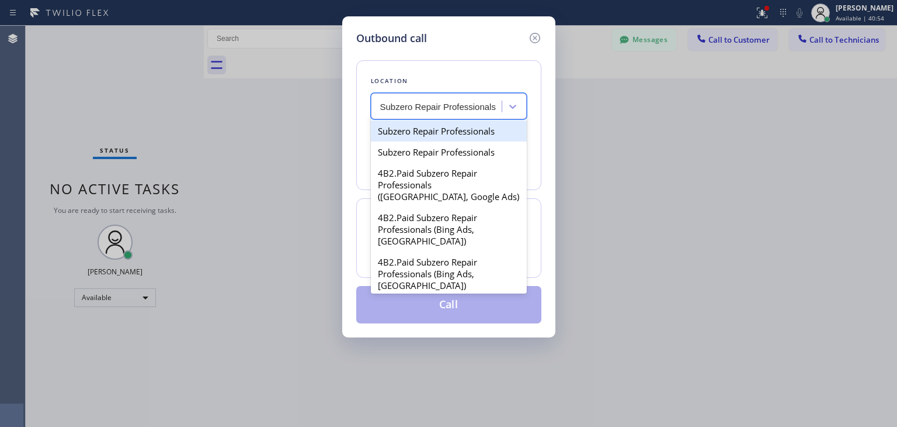
click at [443, 135] on div "Subzero Repair Professionals" at bounding box center [449, 130] width 156 height 21
type input "[PHONE_NUMBER]"
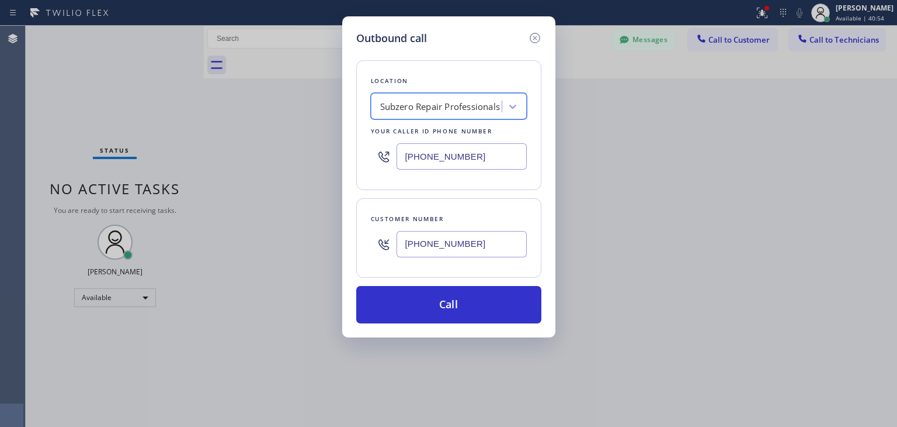
scroll to position [0, 0]
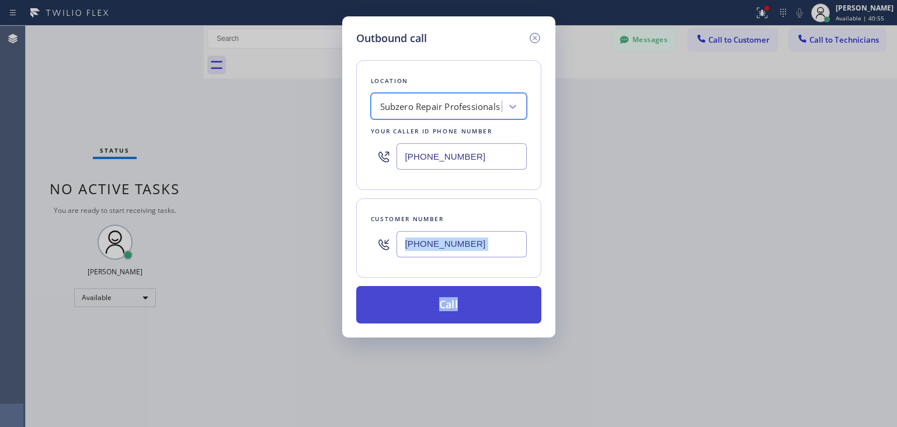
drag, startPoint x: 468, startPoint y: 275, endPoint x: 477, endPoint y: 297, distance: 23.9
click at [477, 297] on div "Location option Subzero Repair Professionals, selected. 16 results available. S…" at bounding box center [448, 184] width 185 height 277
click at [477, 297] on button "Call" at bounding box center [448, 304] width 185 height 37
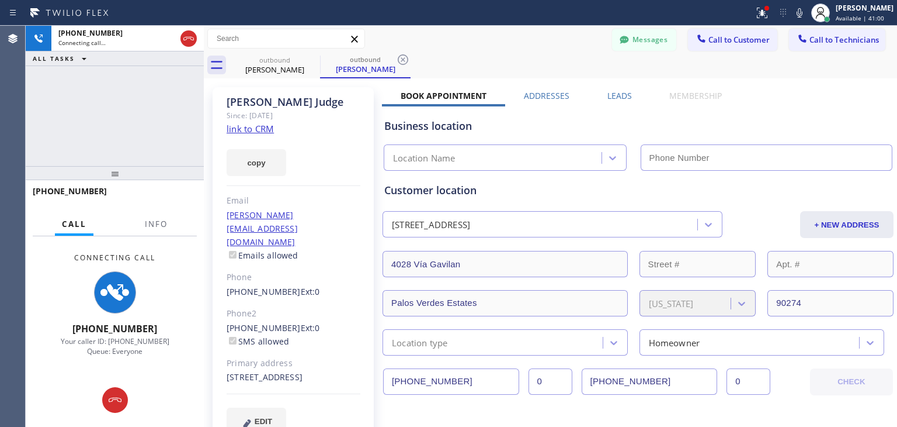
type input "[PHONE_NUMBER]"
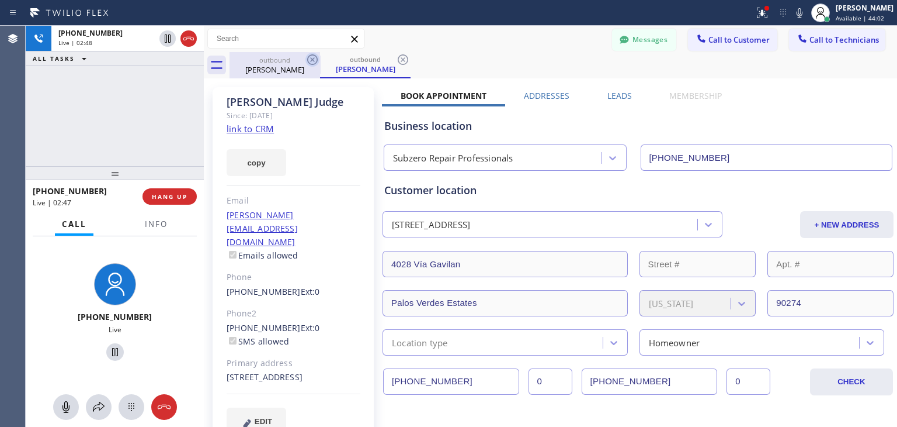
click at [314, 61] on icon at bounding box center [312, 59] width 11 height 11
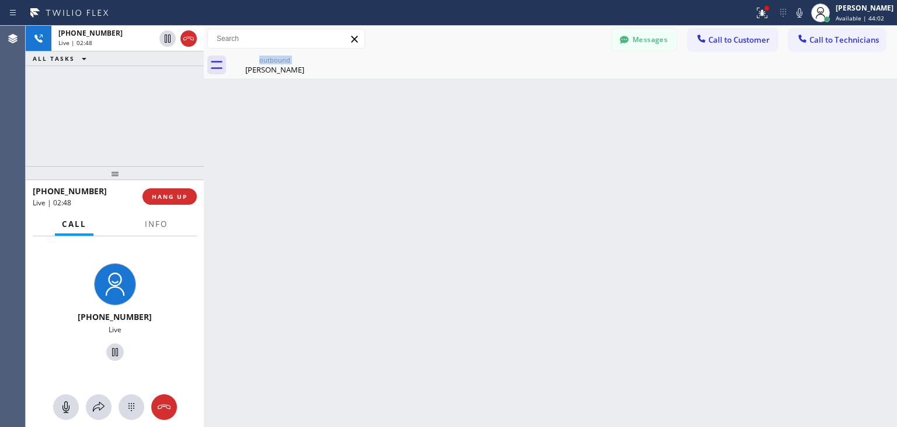
click at [314, 61] on div "outbound [PERSON_NAME]" at bounding box center [275, 65] width 91 height 26
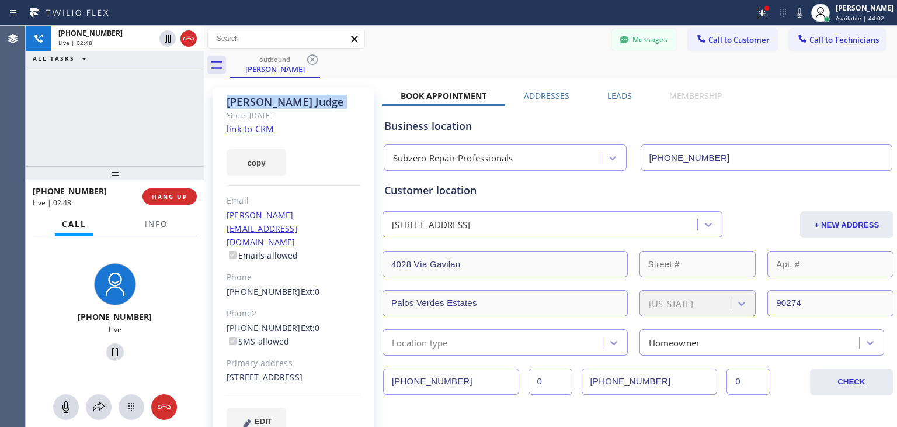
click at [314, 61] on icon at bounding box center [312, 59] width 11 height 11
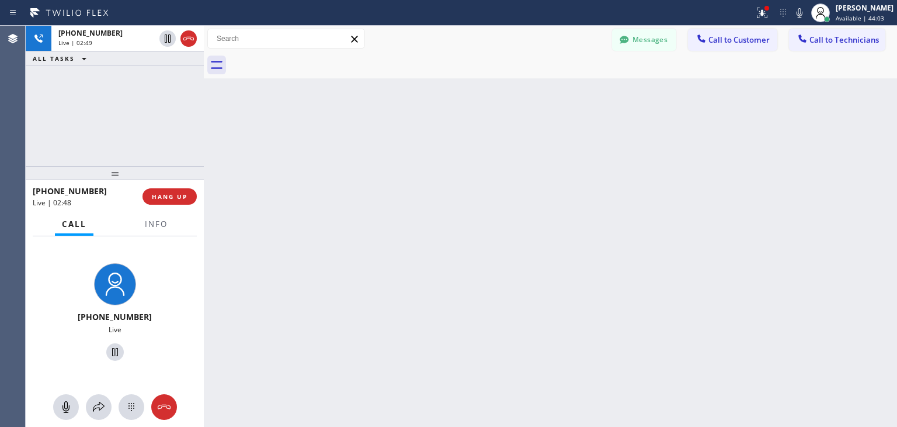
click at [314, 61] on div at bounding box center [564, 65] width 668 height 26
click at [177, 197] on span "HANG UP" at bounding box center [170, 196] width 36 height 8
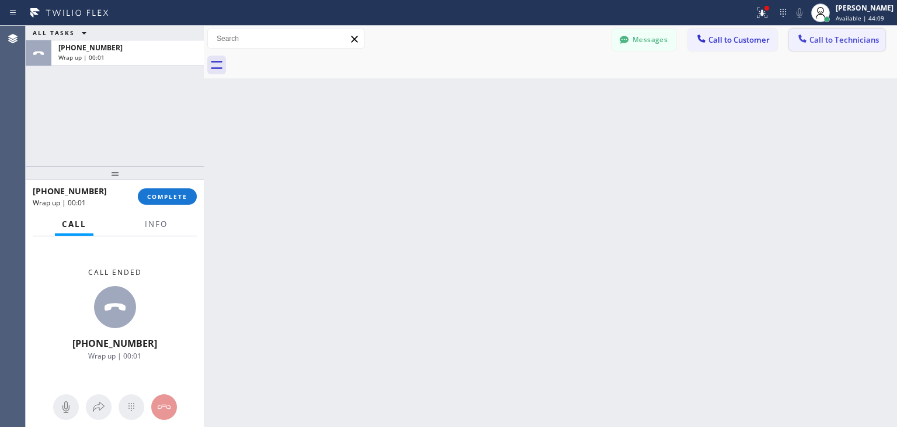
click at [823, 46] on button "Call to Technicians" at bounding box center [837, 40] width 96 height 22
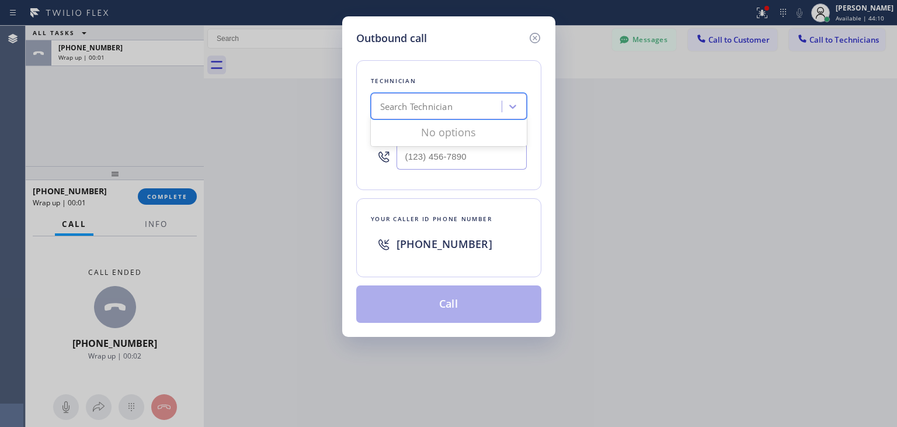
click at [463, 112] on div "Search Technician" at bounding box center [438, 106] width 127 height 20
type input "[PERSON_NAME]"
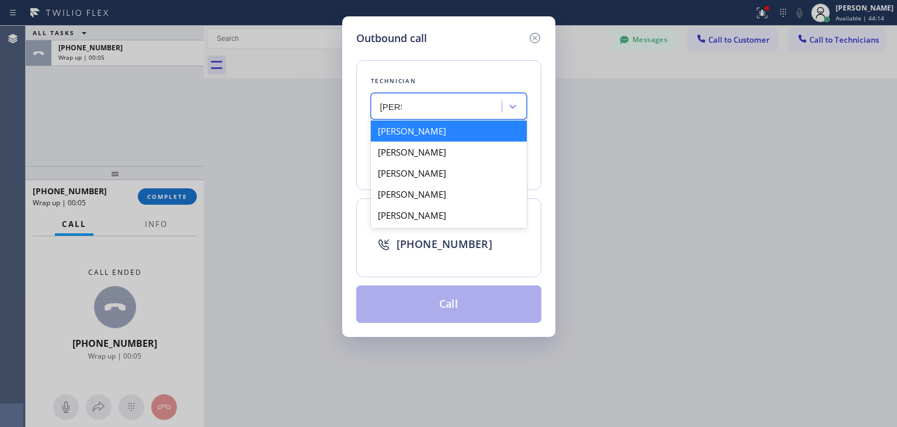
click at [456, 129] on div "[PERSON_NAME]" at bounding box center [449, 130] width 156 height 21
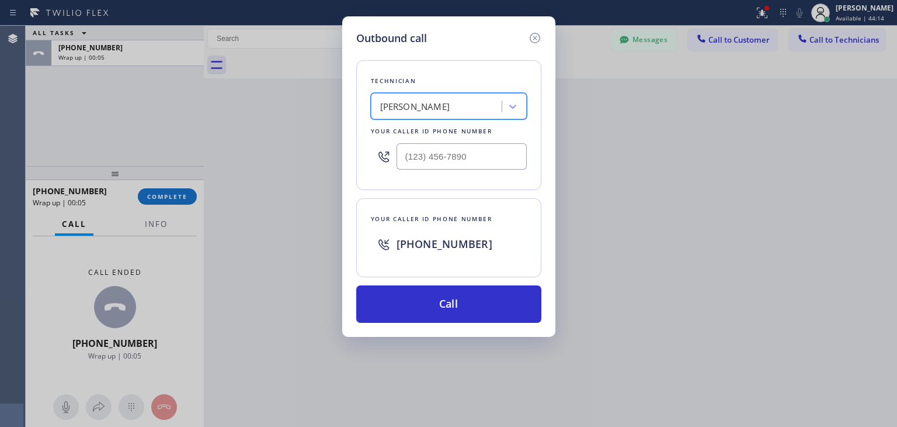
type input "[PHONE_NUMBER]"
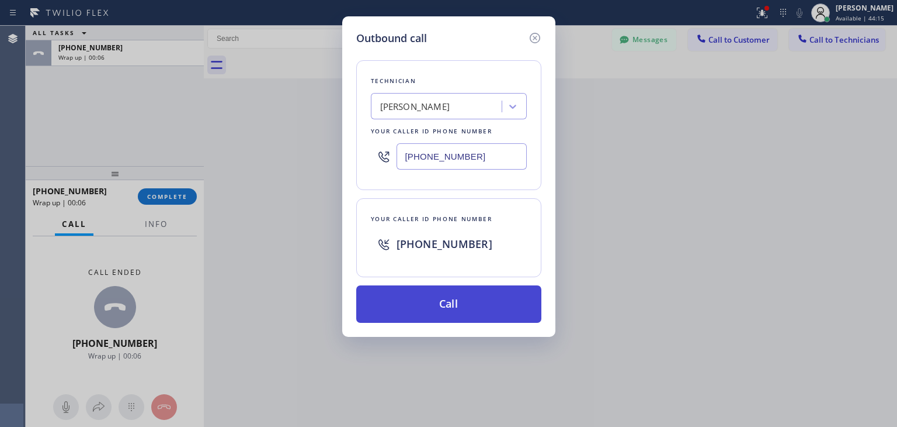
click at [457, 311] on button "Call" at bounding box center [448, 303] width 185 height 37
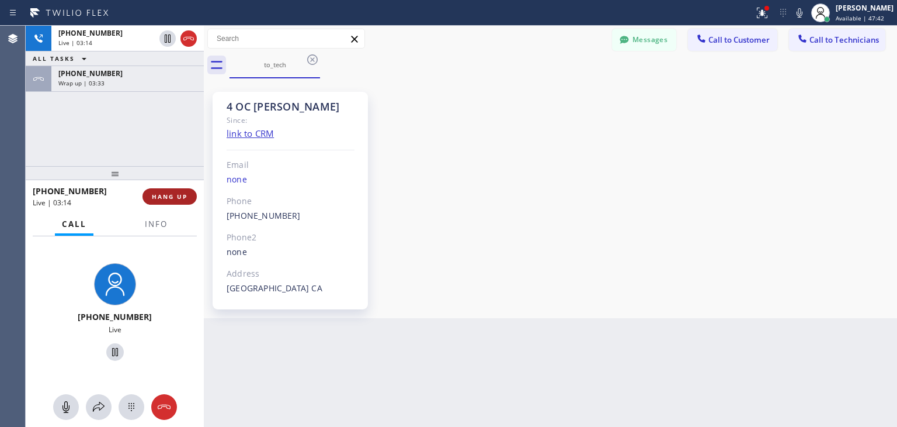
click at [174, 199] on span "HANG UP" at bounding box center [170, 196] width 36 height 8
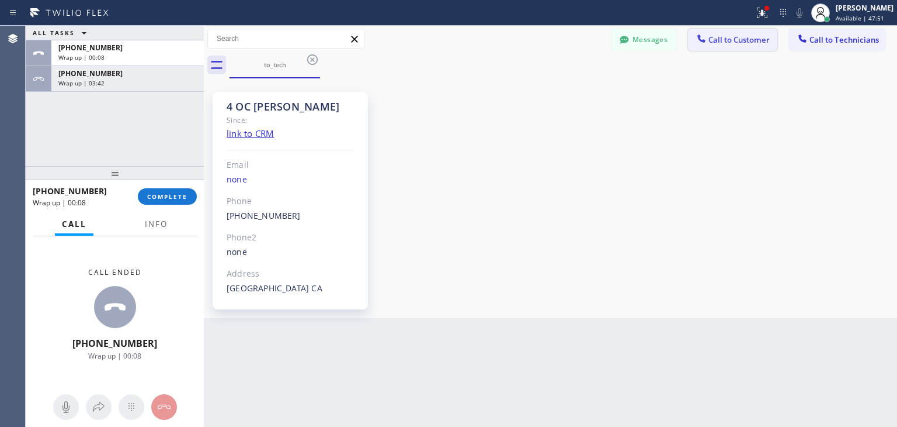
click at [748, 42] on span "Call to Customer" at bounding box center [739, 39] width 61 height 11
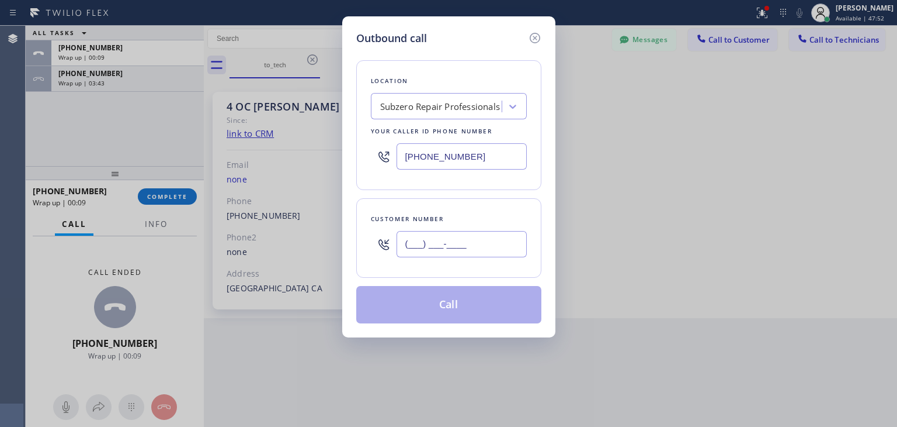
paste input "310) 850-5936"
click at [436, 246] on input "[PHONE_NUMBER]" at bounding box center [462, 244] width 130 height 26
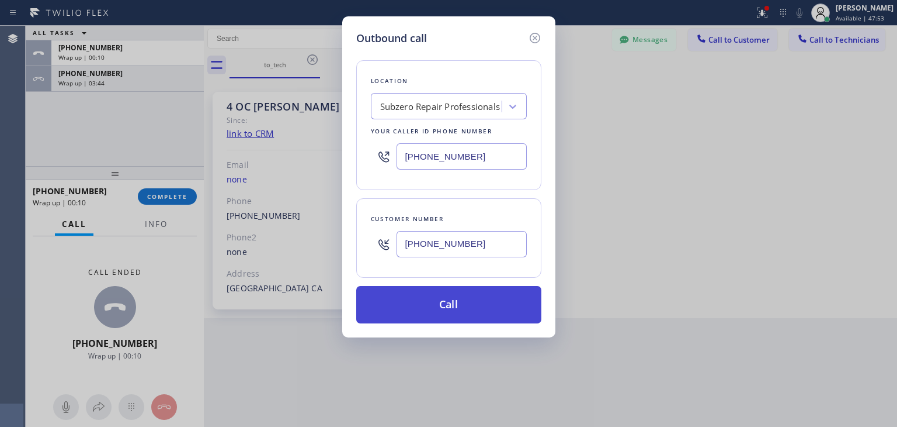
type input "[PHONE_NUMBER]"
click at [451, 306] on button "Call" at bounding box center [448, 304] width 185 height 37
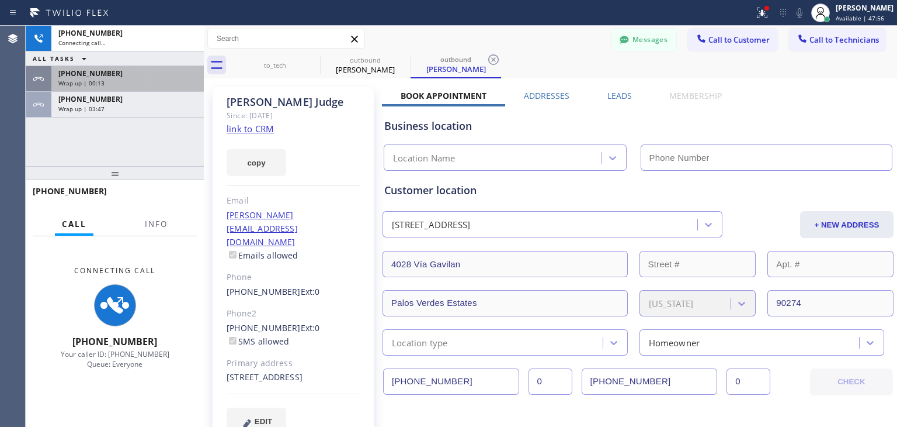
drag, startPoint x: 154, startPoint y: 59, endPoint x: 151, endPoint y: 77, distance: 17.7
click at [151, 77] on div "[PHONE_NUMBER] Connecting call… ALL TASKS ALL TASKS ACTIVE TASKS TASKS IN WRAP …" at bounding box center [115, 72] width 178 height 92
click at [151, 77] on div "[PHONE_NUMBER]" at bounding box center [127, 73] width 138 height 10
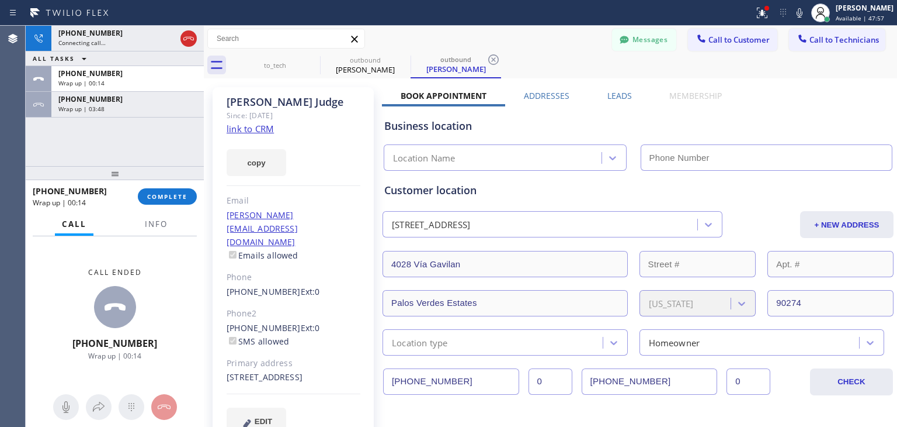
type input "[PHONE_NUMBER]"
click at [176, 188] on div "[PHONE_NUMBER] Wrap up | 00:14 COMPLETE" at bounding box center [115, 196] width 164 height 30
click at [176, 188] on button "COMPLETE" at bounding box center [167, 196] width 59 height 16
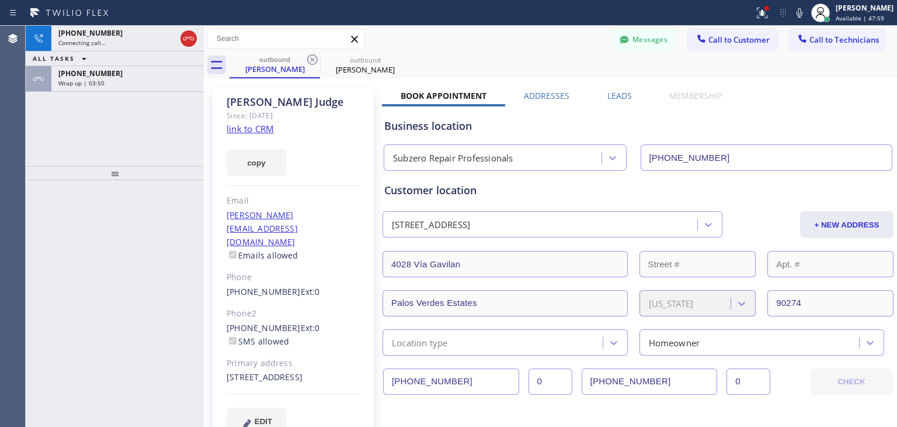
click at [168, 74] on div "[PHONE_NUMBER]" at bounding box center [127, 73] width 138 height 10
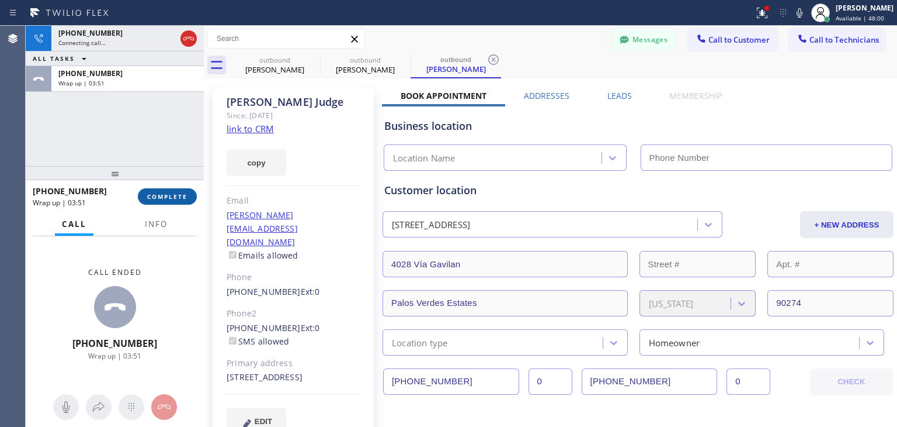
click at [167, 197] on span "COMPLETE" at bounding box center [167, 196] width 40 height 8
type input "[PHONE_NUMBER]"
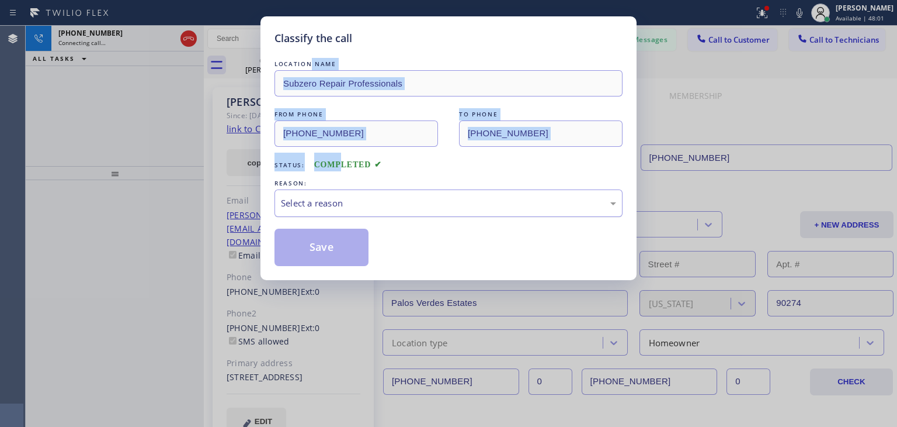
drag, startPoint x: 309, startPoint y: 56, endPoint x: 356, endPoint y: 197, distance: 148.5
click at [356, 197] on div "LOCATION NAME Subzero Repair Professionals FROM PHONE [PHONE_NUMBER] TO PHONE […" at bounding box center [449, 156] width 348 height 220
click at [356, 197] on div "Select a reason" at bounding box center [448, 202] width 335 height 13
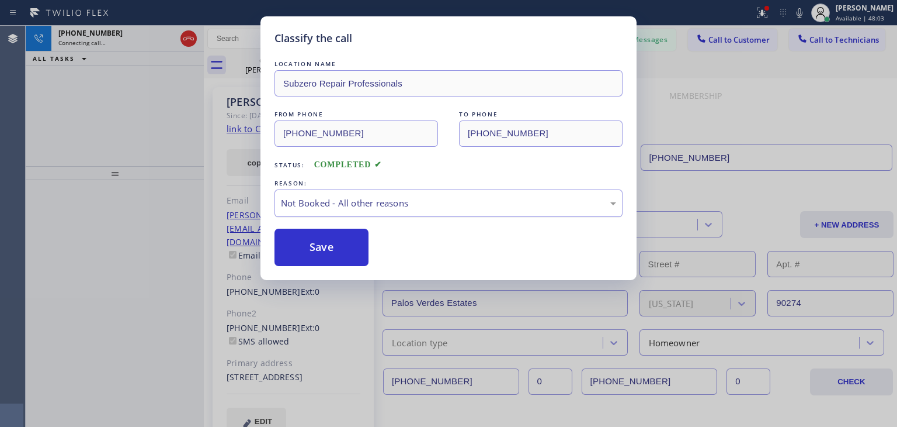
drag, startPoint x: 388, startPoint y: 253, endPoint x: 427, endPoint y: 209, distance: 59.2
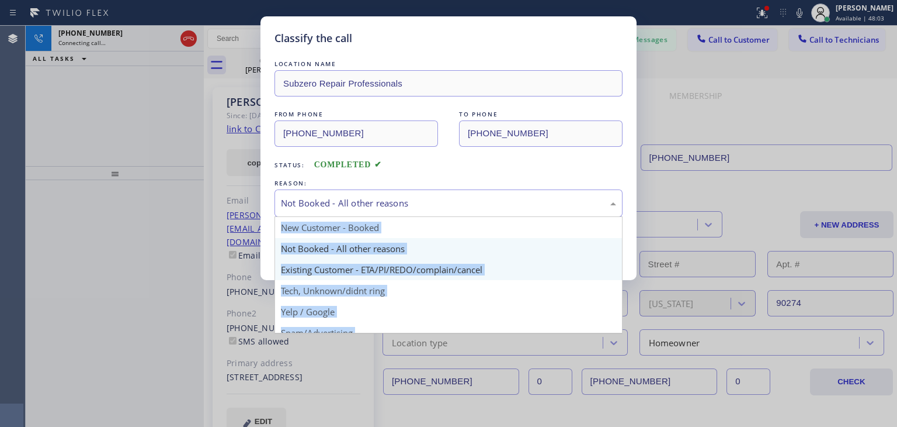
drag, startPoint x: 427, startPoint y: 209, endPoint x: 427, endPoint y: 269, distance: 60.8
click at [427, 217] on div "Not Booked - All other reasons New Customer - Booked Not Booked - All other rea…" at bounding box center [449, 202] width 348 height 27
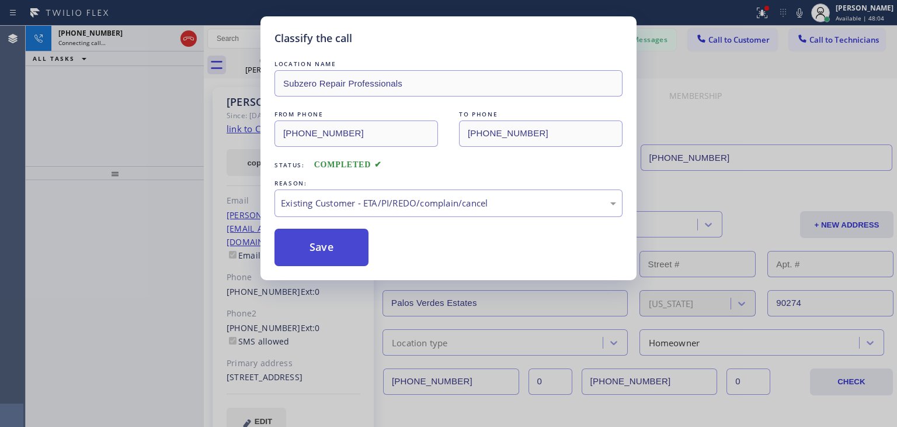
drag, startPoint x: 427, startPoint y: 269, endPoint x: 344, endPoint y: 249, distance: 85.4
click at [344, 249] on button "Save" at bounding box center [322, 246] width 94 height 37
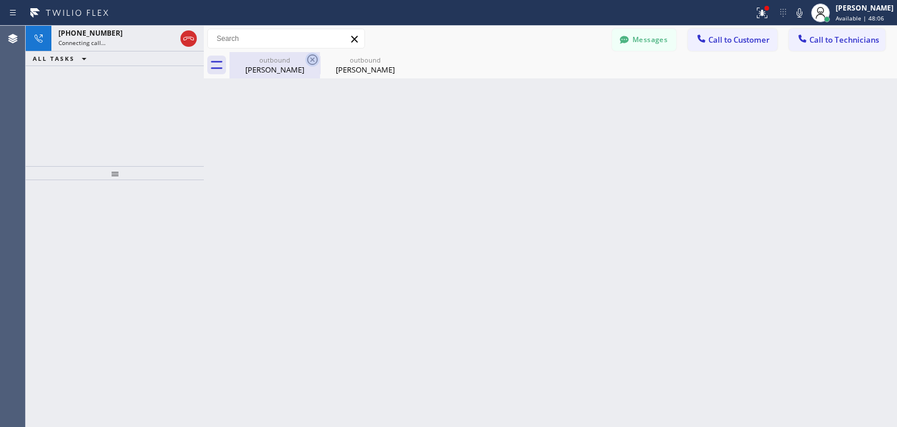
click at [311, 64] on icon at bounding box center [312, 59] width 11 height 11
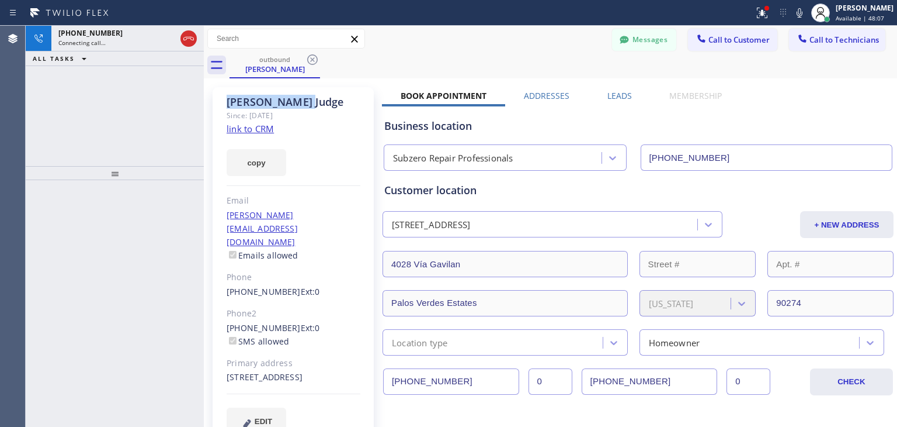
click at [311, 64] on icon at bounding box center [312, 59] width 11 height 11
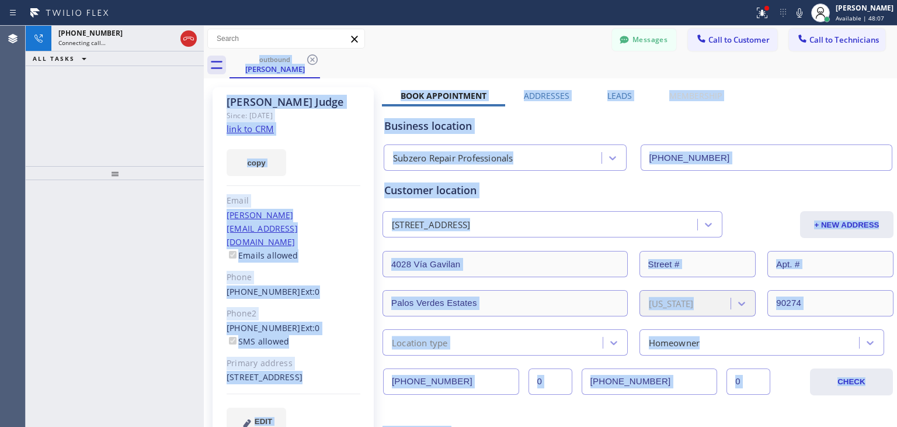
click at [311, 64] on div "outbound [PERSON_NAME]" at bounding box center [564, 65] width 668 height 26
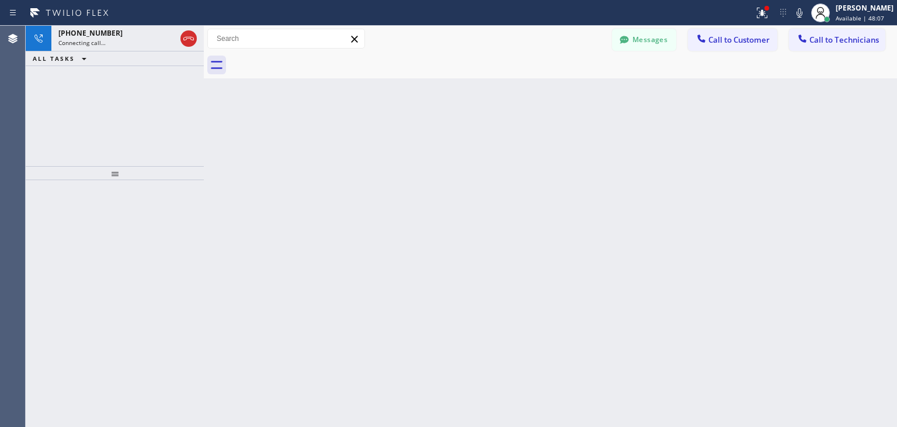
click at [311, 64] on div at bounding box center [564, 65] width 668 height 26
drag, startPoint x: 203, startPoint y: 133, endPoint x: 234, endPoint y: 133, distance: 31.6
click at [233, 133] on div at bounding box center [233, 226] width 0 height 401
click at [238, 134] on div at bounding box center [238, 226] width 0 height 401
drag, startPoint x: 236, startPoint y: 134, endPoint x: 229, endPoint y: 131, distance: 7.4
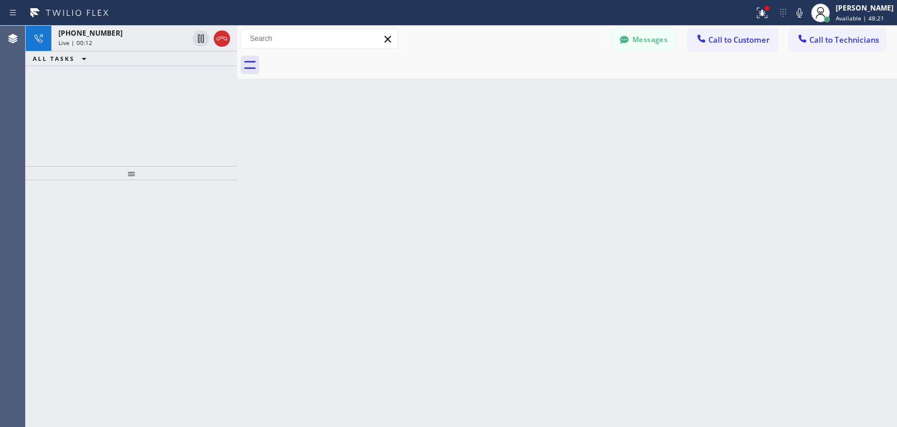
click at [237, 131] on div at bounding box center [237, 226] width 0 height 401
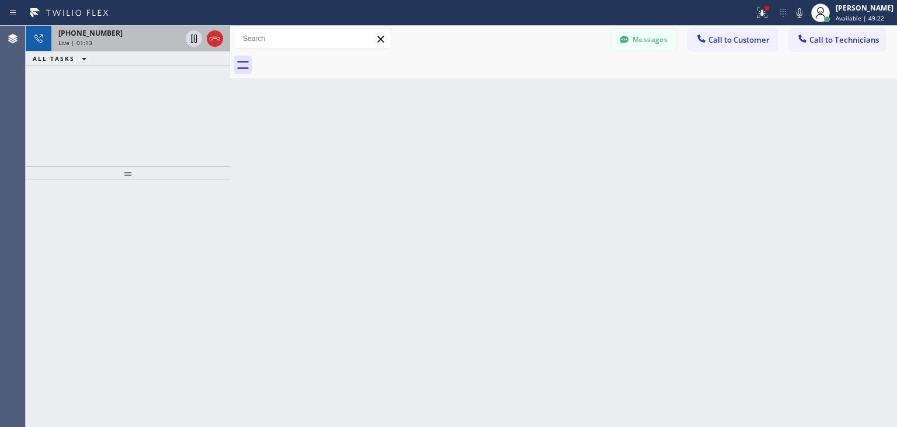
click at [120, 46] on div "[PHONE_NUMBER] Live | 01:13" at bounding box center [117, 39] width 132 height 26
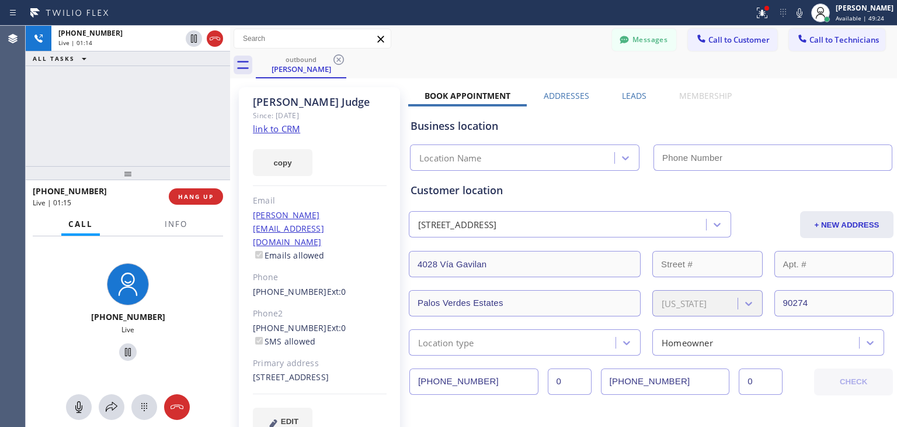
type input "[PHONE_NUMBER]"
click at [83, 413] on icon at bounding box center [79, 407] width 14 height 14
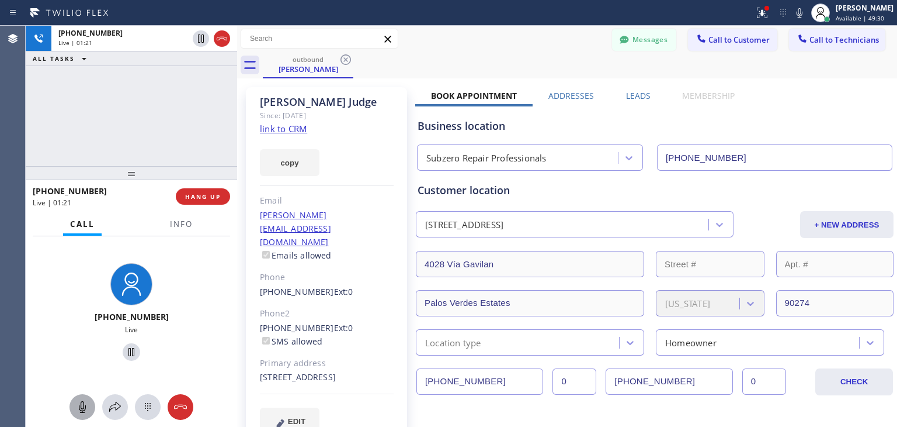
drag, startPoint x: 230, startPoint y: 122, endPoint x: 237, endPoint y: 120, distance: 7.4
click at [237, 120] on div at bounding box center [237, 226] width 0 height 401
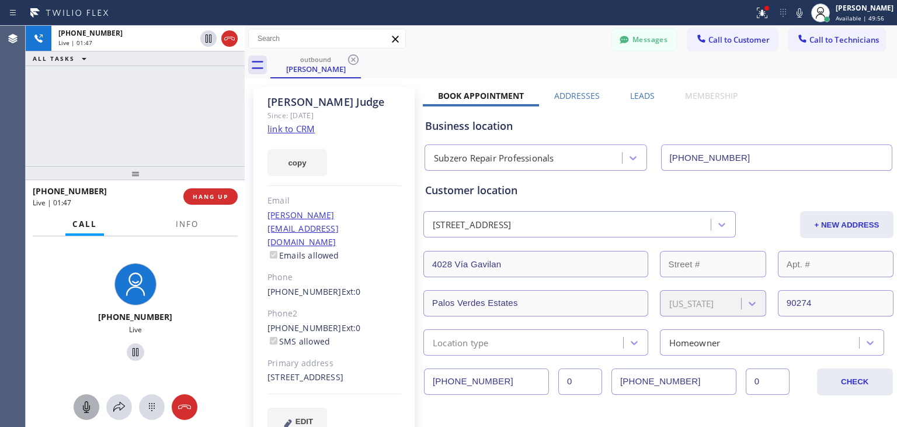
drag, startPoint x: 235, startPoint y: 121, endPoint x: 242, endPoint y: 122, distance: 7.7
click at [245, 122] on div at bounding box center [245, 226] width 0 height 401
click at [355, 59] on icon at bounding box center [353, 60] width 14 height 14
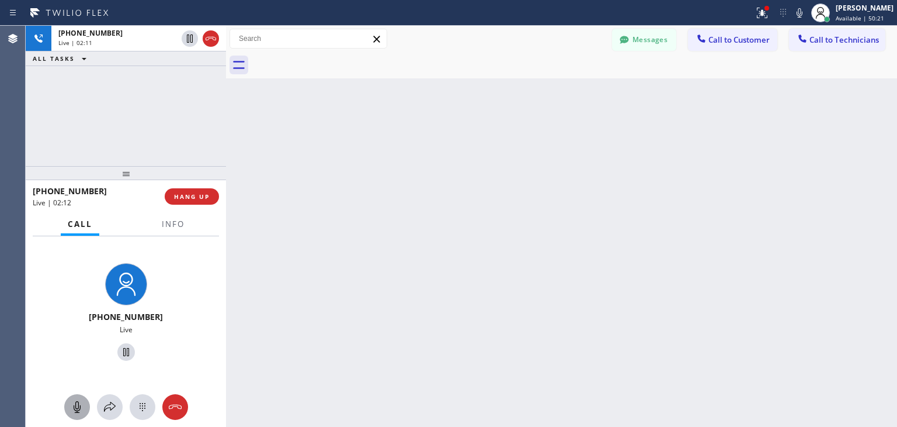
drag, startPoint x: 245, startPoint y: 133, endPoint x: 226, endPoint y: 141, distance: 21.2
click at [226, 141] on div at bounding box center [226, 226] width 0 height 401
click at [198, 192] on span "HANG UP" at bounding box center [192, 196] width 36 height 8
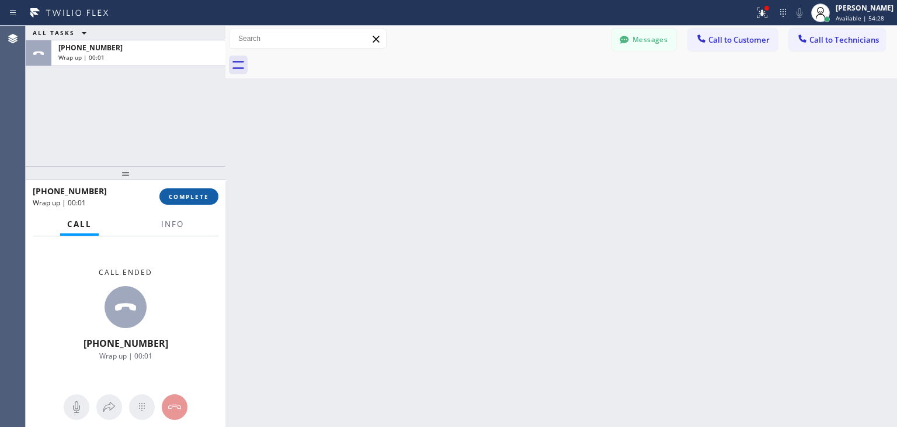
click at [198, 192] on span "COMPLETE" at bounding box center [189, 196] width 40 height 8
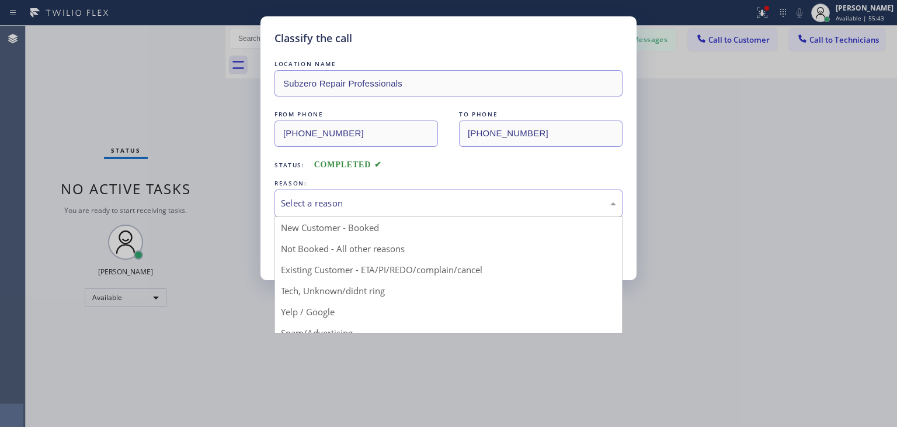
click at [414, 209] on div "Select a reason" at bounding box center [449, 202] width 348 height 27
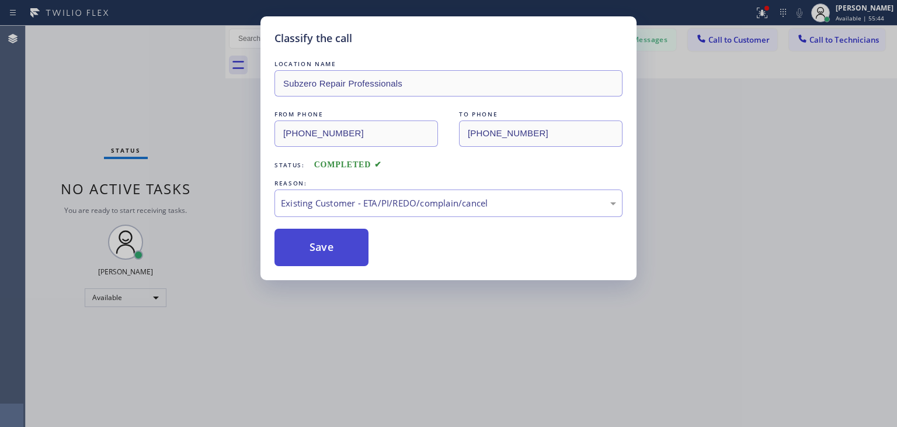
click at [322, 251] on button "Save" at bounding box center [322, 246] width 94 height 37
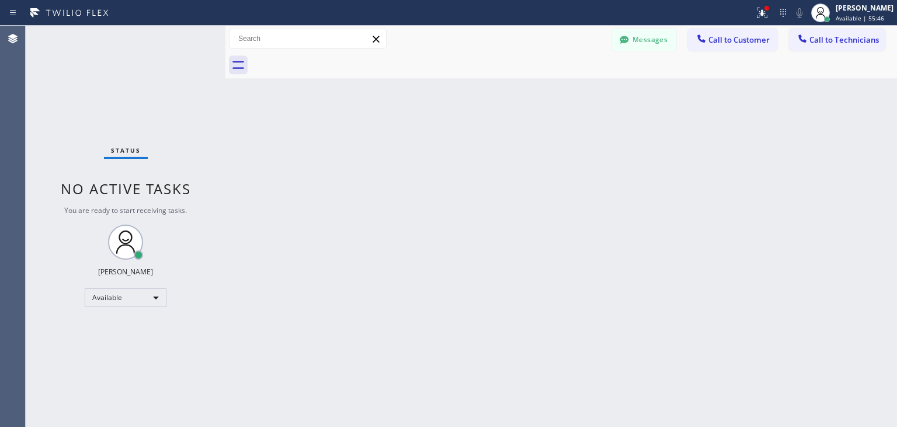
click at [853, 39] on span "Call to Technicians" at bounding box center [845, 39] width 70 height 11
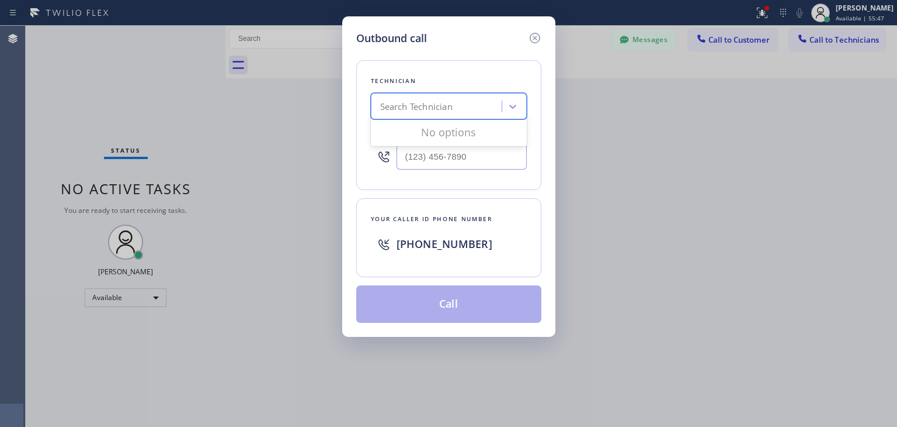
click at [462, 103] on div "Search Technician" at bounding box center [438, 106] width 127 height 20
type input "[PERSON_NAME]"
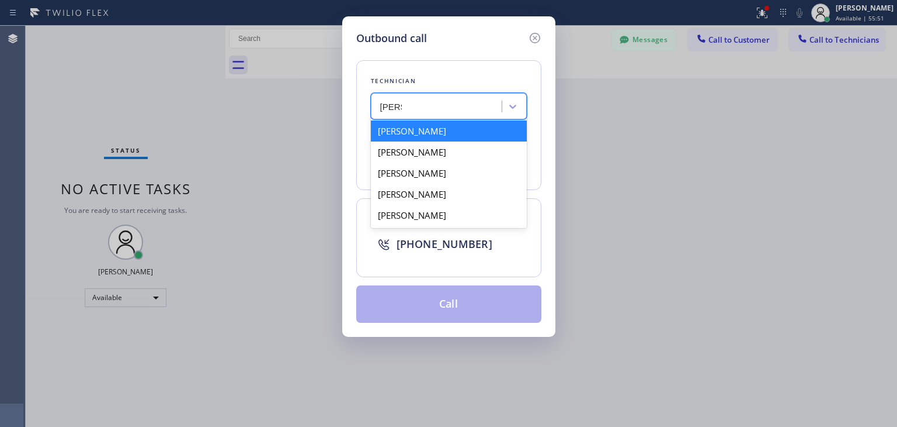
click at [467, 136] on div "[PERSON_NAME]" at bounding box center [449, 130] width 156 height 21
type input "[PHONE_NUMBER]"
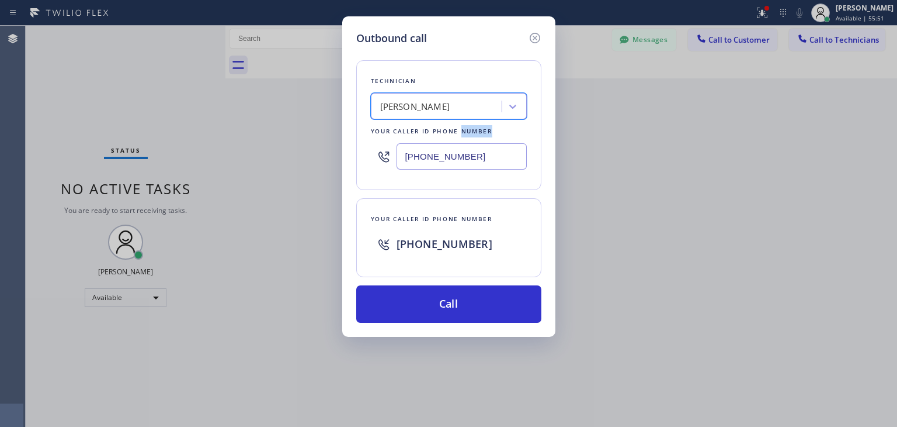
click at [467, 136] on div "Your caller id phone number" at bounding box center [449, 131] width 156 height 12
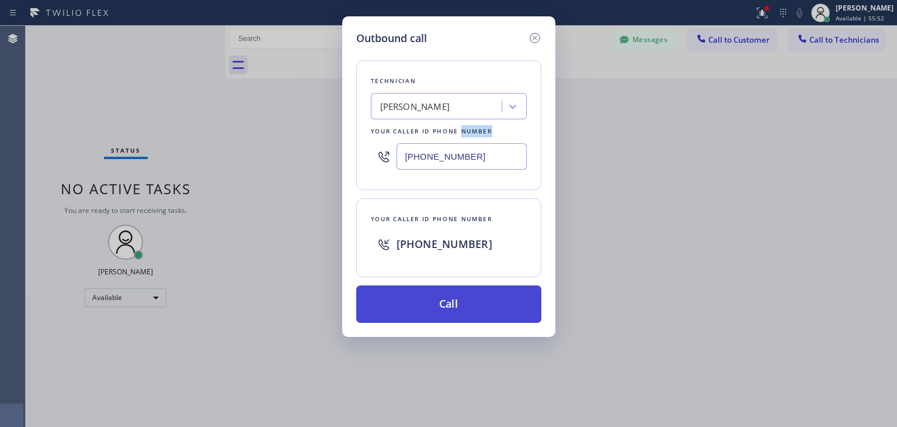
click at [473, 296] on button "Call" at bounding box center [448, 303] width 185 height 37
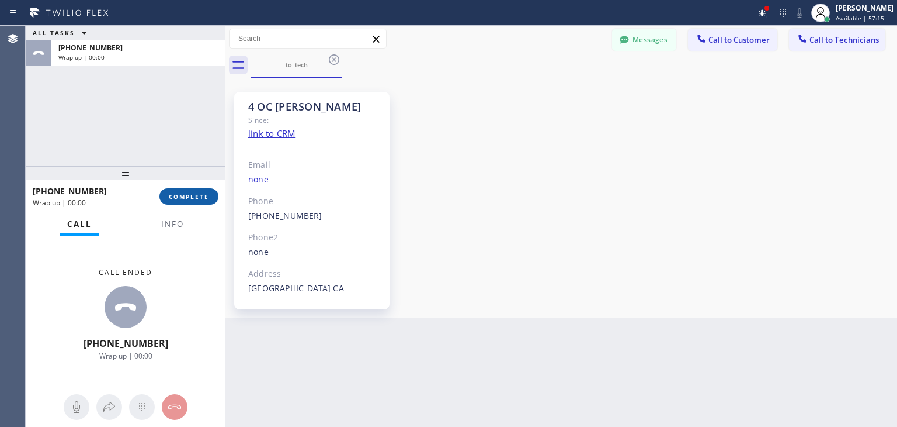
click at [196, 202] on button "COMPLETE" at bounding box center [189, 196] width 59 height 16
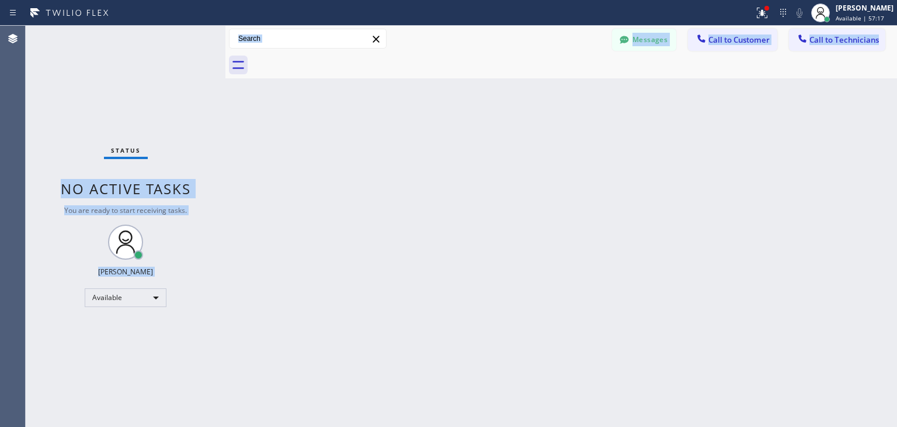
click at [636, 222] on div "Status No active tasks You are ready to start receiving tasks. [PERSON_NAME] Av…" at bounding box center [462, 226] width 872 height 401
click at [846, 51] on div "Messages Call to Customer Call to Technicians Outbound call Location Search loc…" at bounding box center [562, 39] width 672 height 26
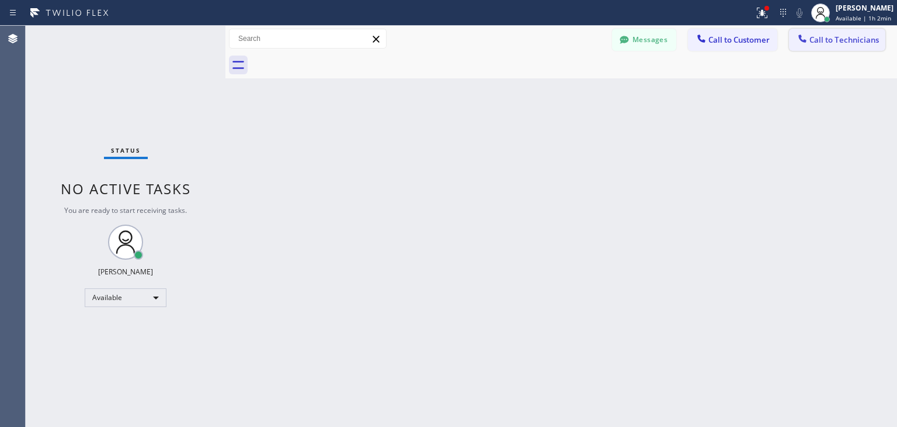
click at [848, 46] on button "Call to Technicians" at bounding box center [837, 40] width 96 height 22
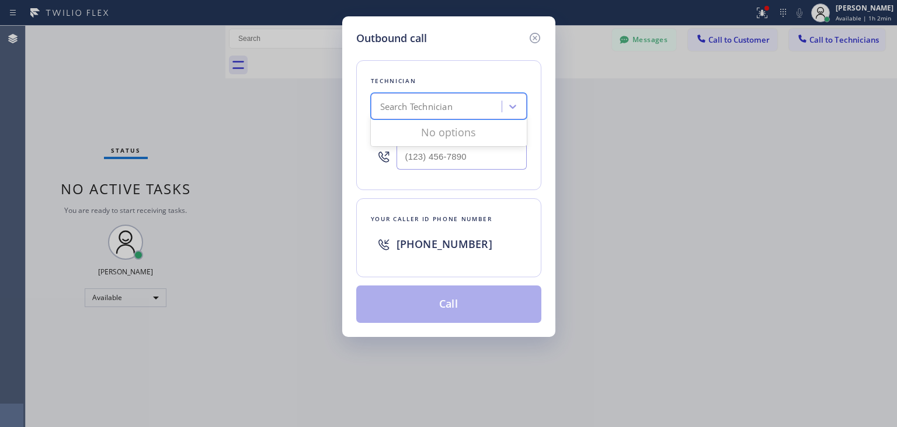
click at [429, 115] on div "Search Technician" at bounding box center [438, 106] width 127 height 20
type input "[PERSON_NAME]"
click at [449, 127] on div "[PERSON_NAME]" at bounding box center [449, 130] width 156 height 21
type input "[PHONE_NUMBER]"
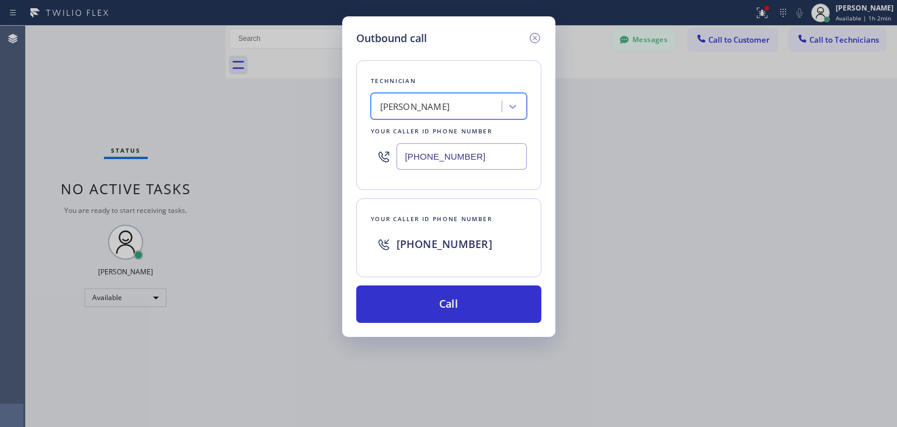
click at [502, 323] on div "Outbound call Technician option [PERSON_NAME], selected. 1 result available. Se…" at bounding box center [448, 176] width 213 height 320
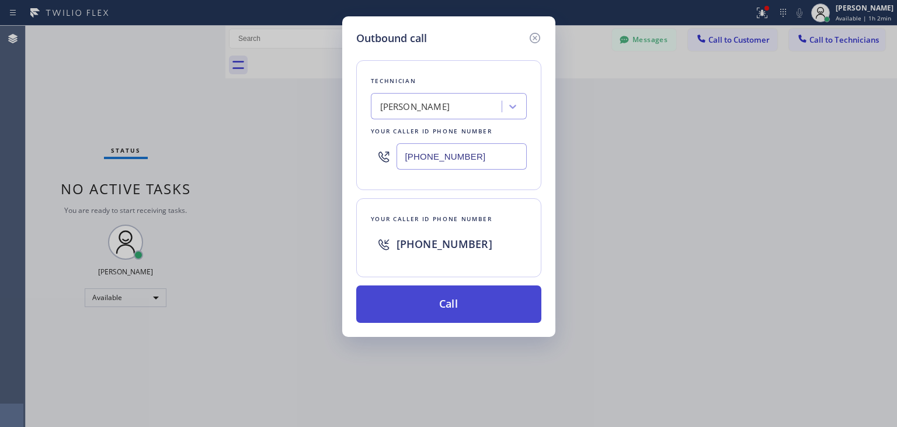
click at [514, 297] on button "Call" at bounding box center [448, 303] width 185 height 37
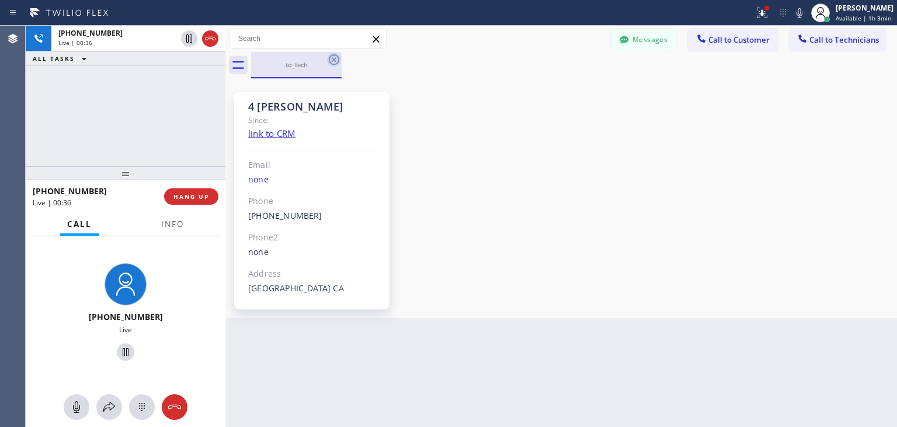
click at [334, 57] on icon at bounding box center [334, 60] width 14 height 14
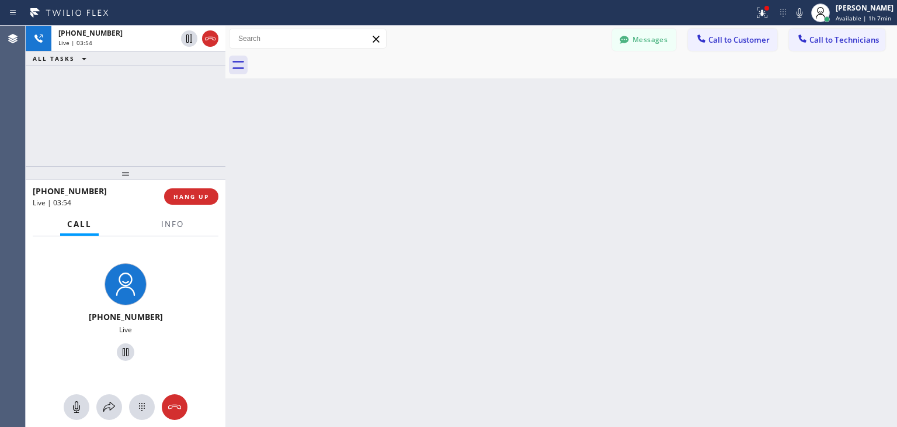
click at [334, 124] on div "Back to Dashboard Change Sender ID Customers Technicians M. Mr .... [DATE] 03:1…" at bounding box center [562, 226] width 672 height 401
click at [846, 34] on span "Call to Technicians" at bounding box center [845, 39] width 70 height 11
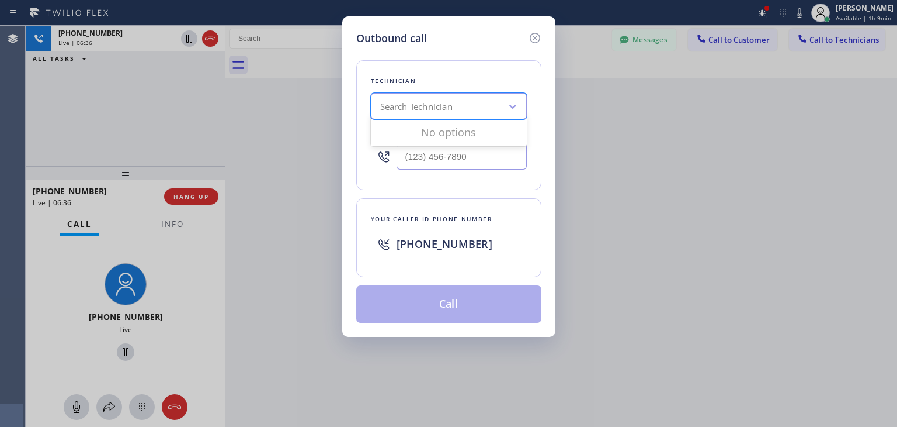
click at [465, 108] on div "Search Technician" at bounding box center [438, 106] width 127 height 20
type input "[PERSON_NAME]"
click at [456, 133] on div "[PERSON_NAME]" at bounding box center [449, 130] width 156 height 21
type input "[PHONE_NUMBER]"
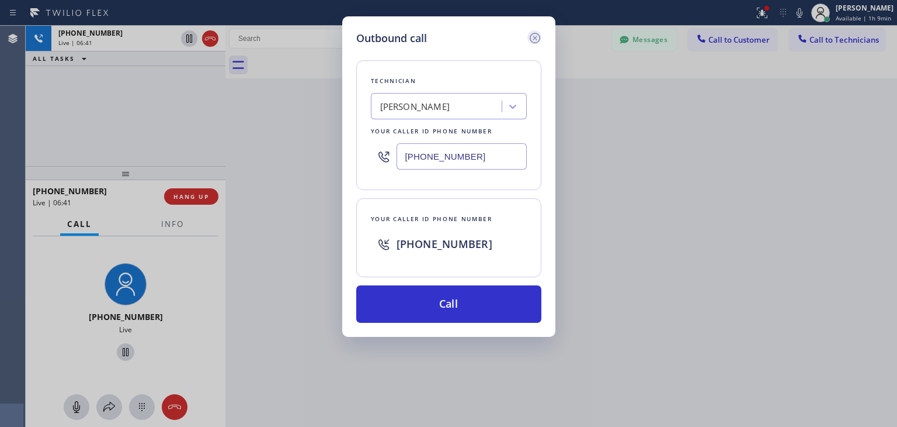
click at [538, 31] on icon at bounding box center [535, 38] width 14 height 14
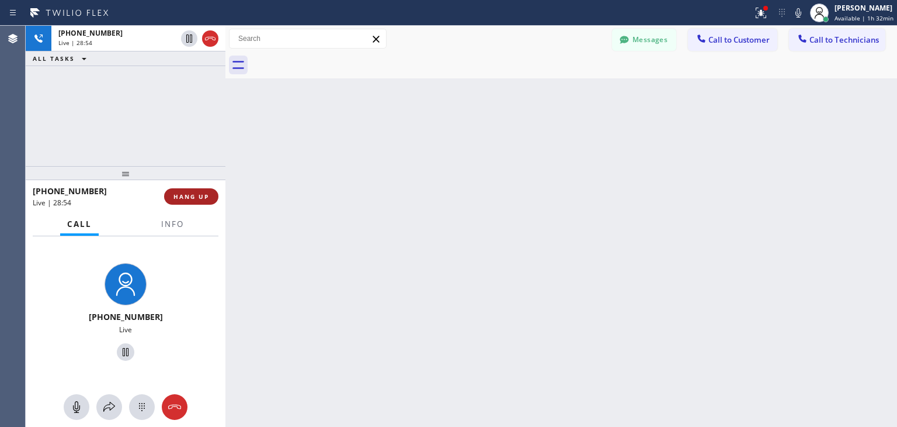
click at [199, 199] on span "HANG UP" at bounding box center [192, 196] width 36 height 8
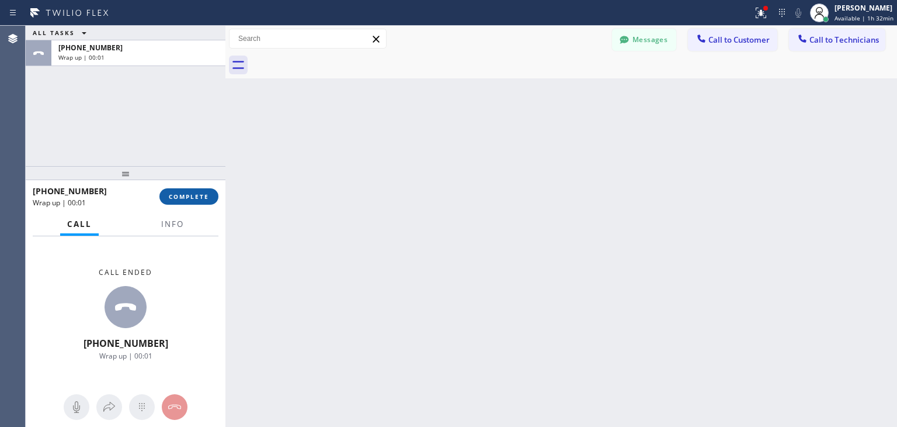
click at [199, 199] on span "COMPLETE" at bounding box center [189, 196] width 40 height 8
